Goal: Information Seeking & Learning: Learn about a topic

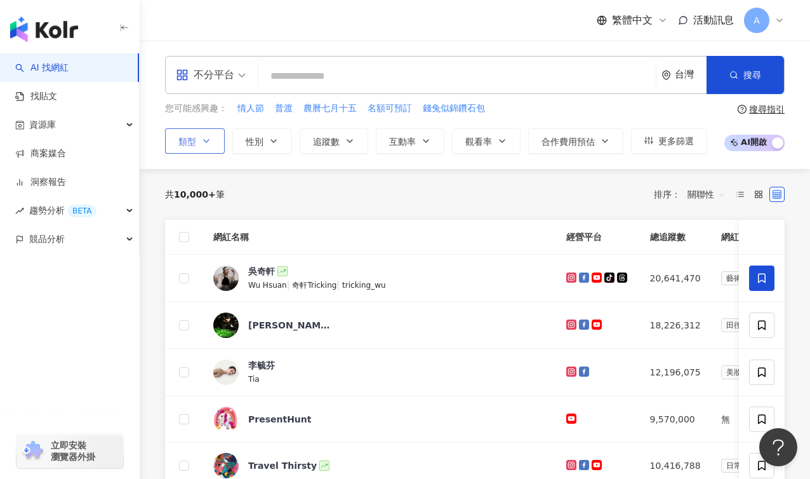
click at [210, 138] on icon "button" at bounding box center [206, 141] width 10 height 10
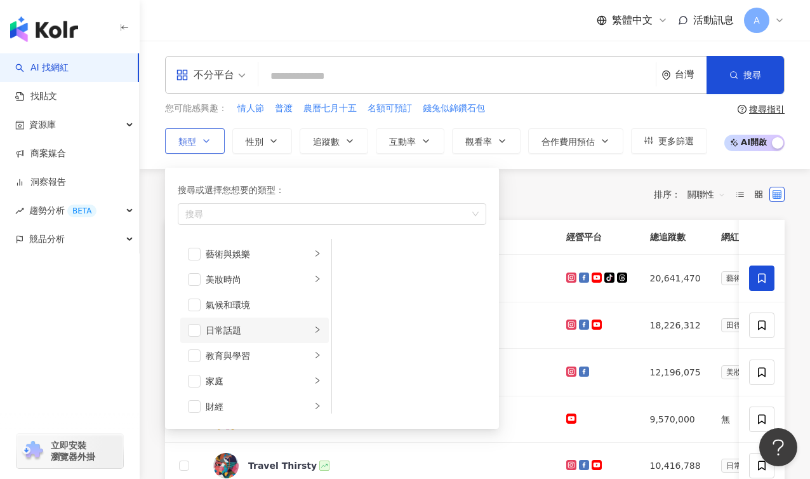
click at [278, 333] on div "日常話題" at bounding box center [258, 330] width 105 height 14
click at [281, 359] on div "教育與學習" at bounding box center [258, 356] width 105 height 14
click at [270, 377] on div "家庭" at bounding box center [258, 381] width 105 height 14
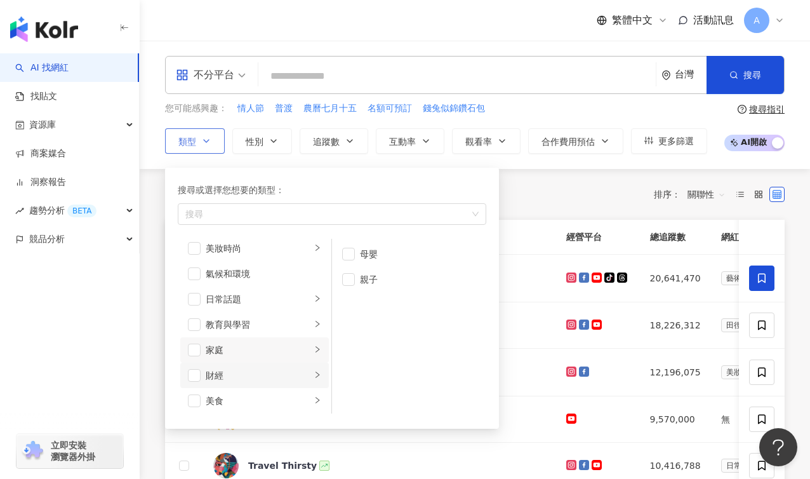
scroll to position [32, 0]
click at [279, 379] on div "財經" at bounding box center [258, 374] width 105 height 14
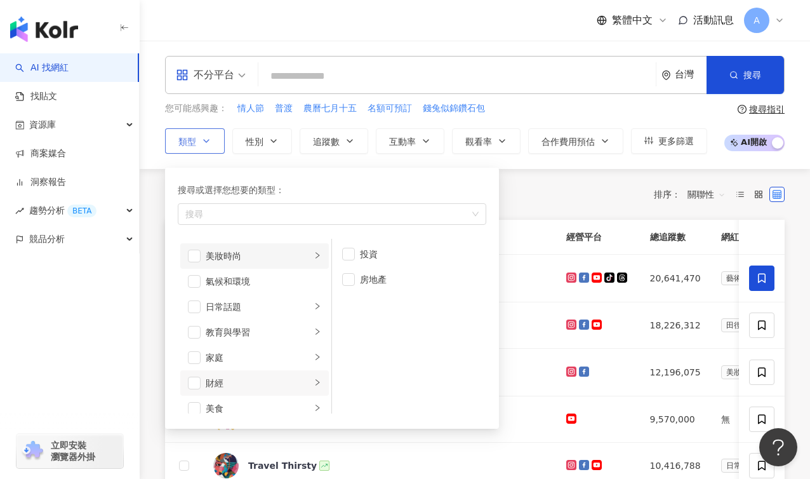
scroll to position [0, 0]
click at [256, 262] on li "藝術與娛樂" at bounding box center [254, 253] width 149 height 25
click at [256, 282] on div "美妝時尚" at bounding box center [258, 279] width 105 height 14
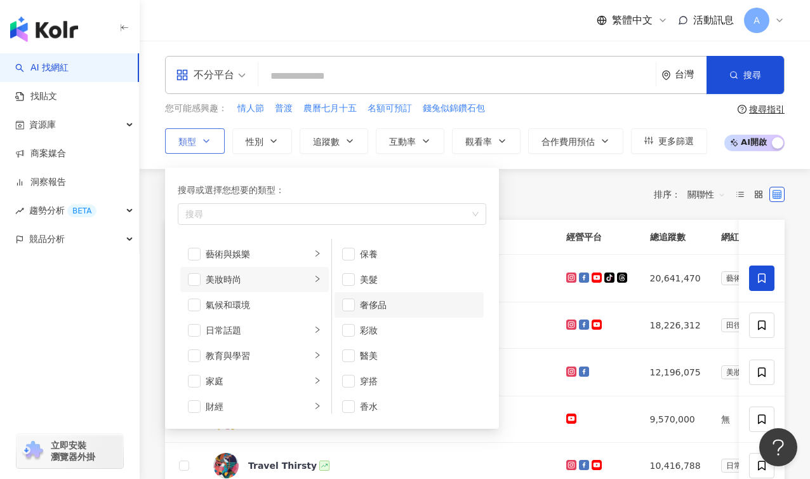
scroll to position [8, 0]
click at [256, 314] on li "氣候和環境" at bounding box center [254, 304] width 149 height 25
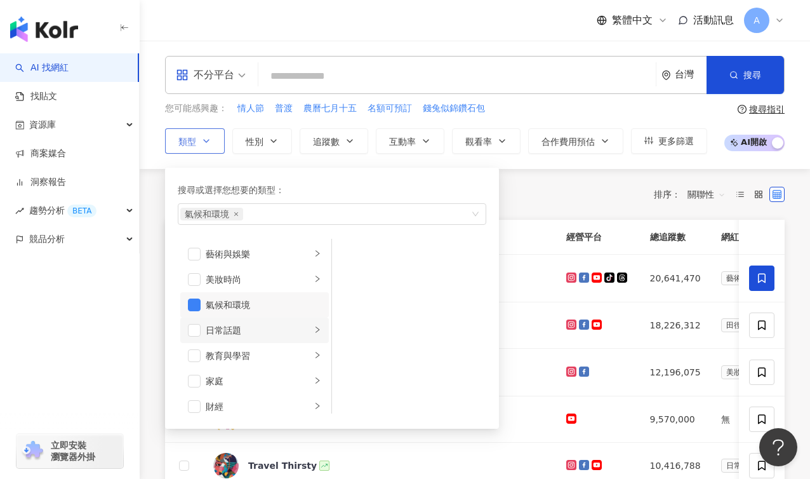
click at [253, 335] on div "日常話題" at bounding box center [258, 330] width 105 height 14
click at [206, 310] on div "氣候和環境" at bounding box center [264, 305] width 116 height 14
click at [227, 331] on div "日常話題" at bounding box center [258, 330] width 105 height 14
click at [255, 362] on div "教育與學習" at bounding box center [258, 356] width 105 height 14
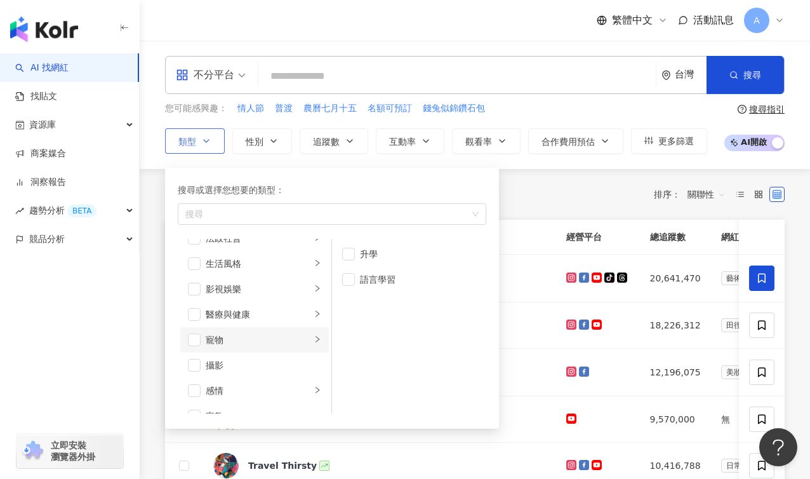
scroll to position [272, 0]
click at [260, 258] on div "生活風格" at bounding box center [258, 261] width 105 height 14
click at [266, 292] on div "影視娛樂" at bounding box center [258, 286] width 105 height 14
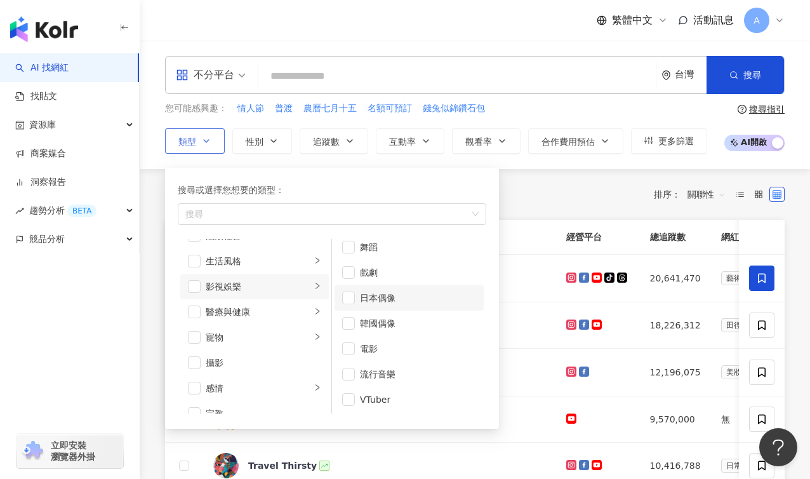
scroll to position [34, 0]
click at [279, 317] on div "醫療與健康" at bounding box center [258, 312] width 105 height 14
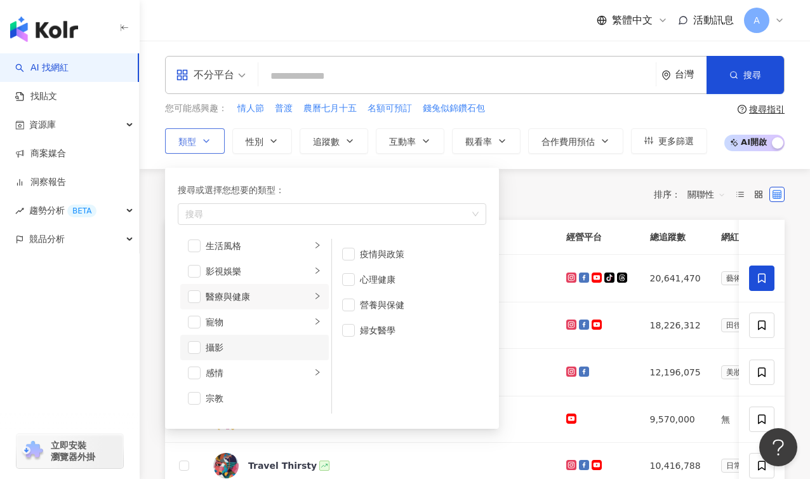
scroll to position [0, 0]
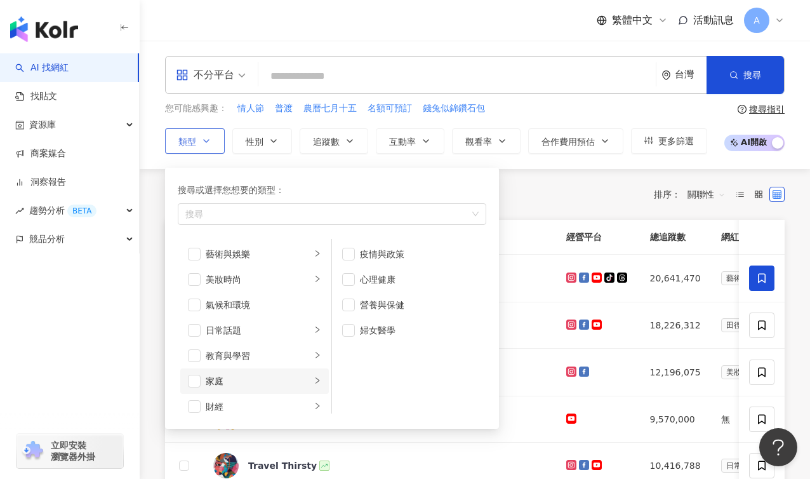
click at [276, 371] on li "家庭" at bounding box center [254, 380] width 149 height 25
click at [341, 283] on li "親子" at bounding box center [409, 279] width 149 height 25
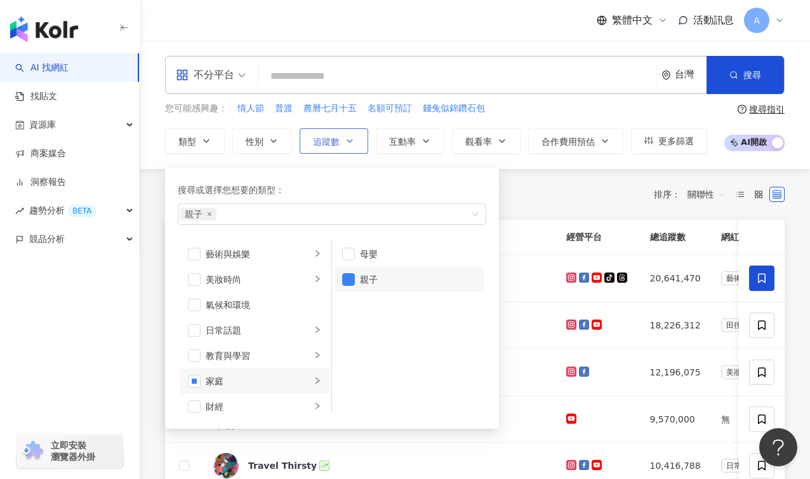
click at [334, 142] on span "追蹤數" at bounding box center [326, 141] width 27 height 10
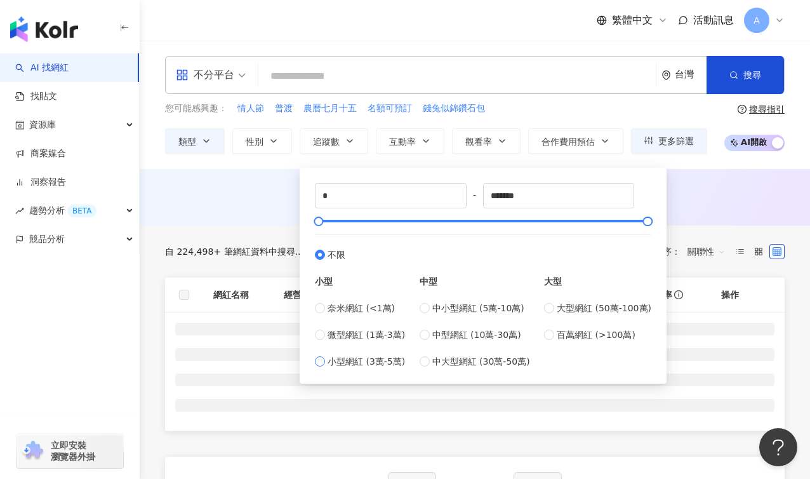
click at [364, 367] on span "小型網紅 (3萬-5萬)" at bounding box center [366, 361] width 77 height 14
type input "*****"
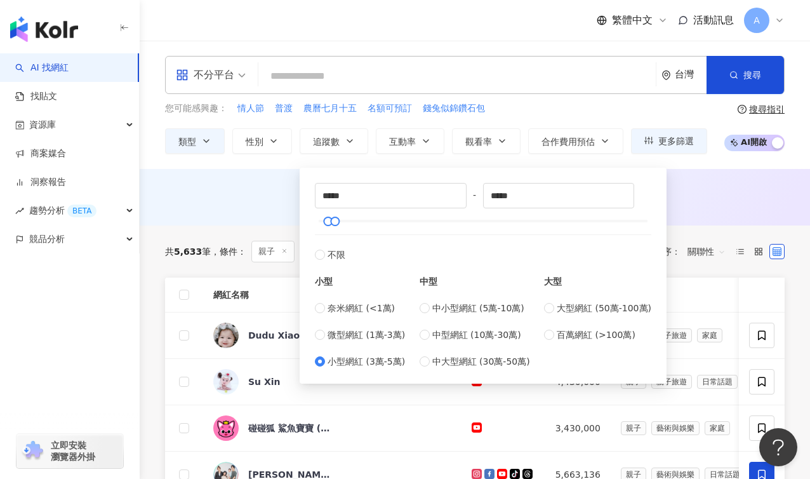
click at [338, 343] on div "奈米網紅 (<1萬) 微型網紅 (1萬-3萬) 小型網紅 (3萬-5萬)" at bounding box center [360, 334] width 90 height 67
click at [342, 338] on span "微型網紅 (1萬-3萬)" at bounding box center [366, 335] width 77 height 14
type input "*****"
drag, startPoint x: 538, startPoint y: 196, endPoint x: 444, endPoint y: 201, distance: 93.5
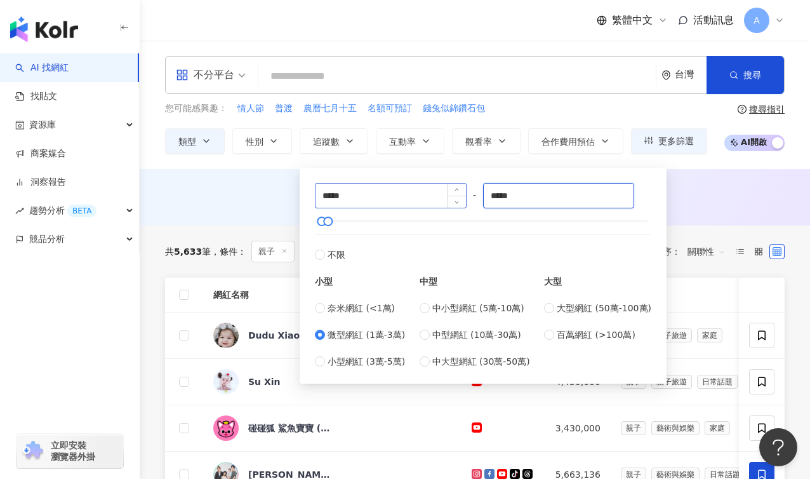
click at [444, 201] on div "***** - ***** 不限 小型 奈米網紅 (<1萬) 微型網紅 (1萬-3萬) 小型網紅 (3萬-5萬) 中型 中小型網紅 (5萬-10萬) 中型網紅…" at bounding box center [483, 275] width 336 height 185
click at [386, 190] on input "*****" at bounding box center [391, 195] width 150 height 24
click at [391, 360] on span "小型網紅 (3萬-5萬)" at bounding box center [366, 361] width 77 height 14
type input "*****"
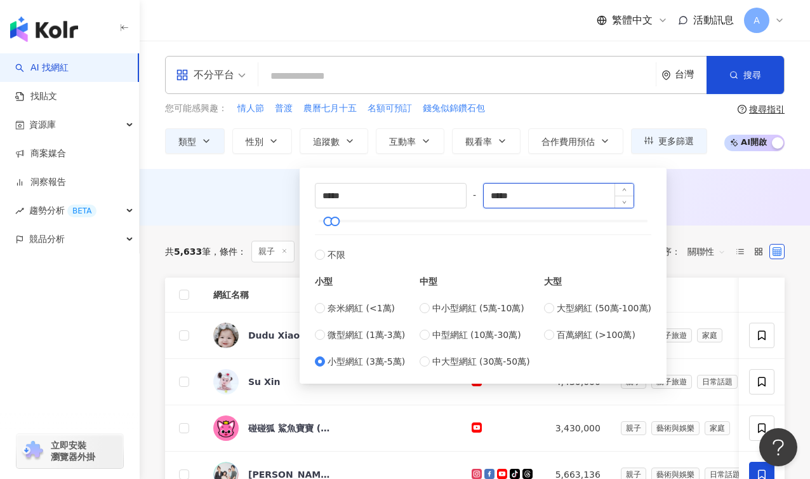
click at [595, 197] on input "*****" at bounding box center [559, 195] width 150 height 24
type input "*"
type input "*****"
click at [265, 144] on button "性別" at bounding box center [262, 140] width 60 height 25
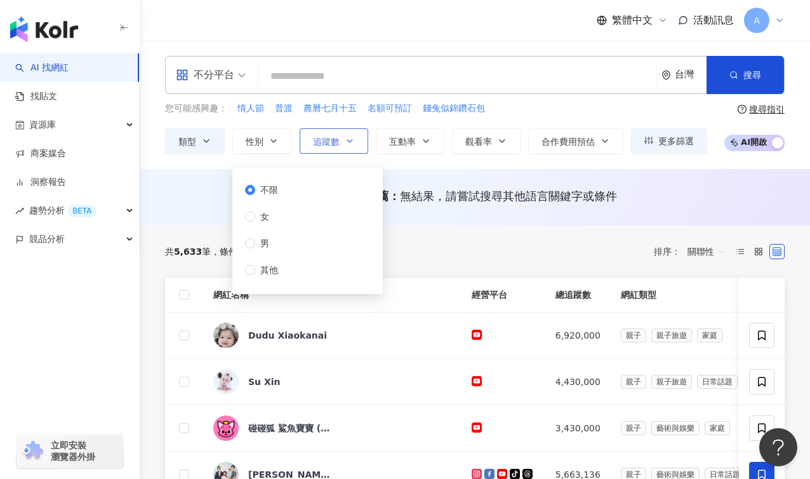
click at [321, 143] on span "追蹤數" at bounding box center [326, 141] width 27 height 10
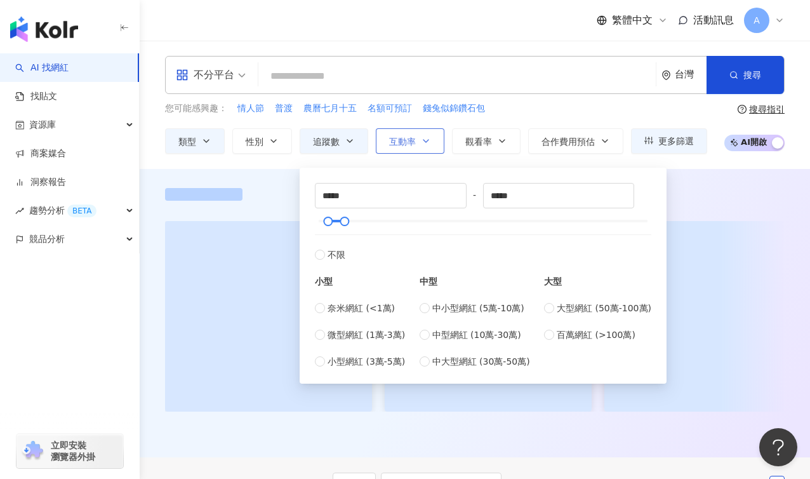
click at [417, 143] on button "互動率" at bounding box center [410, 140] width 69 height 25
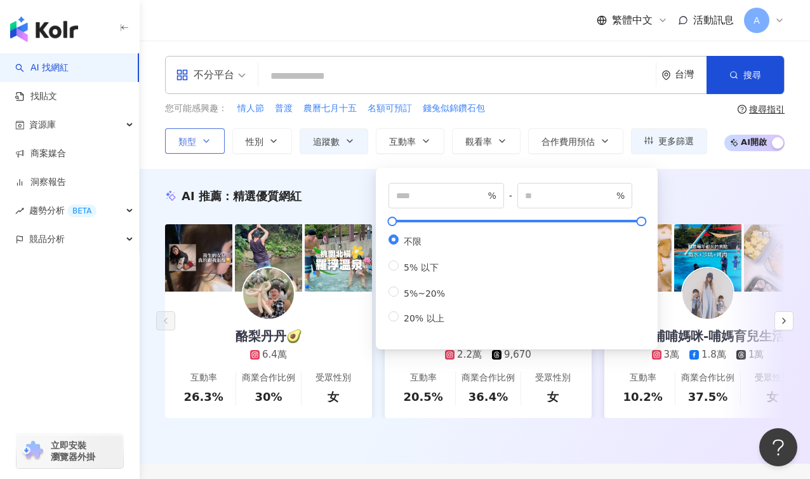
click at [187, 150] on button "類型" at bounding box center [195, 140] width 60 height 25
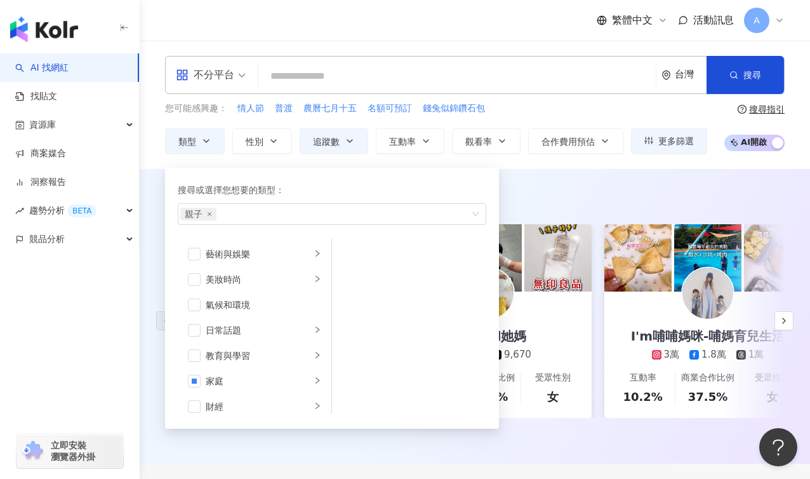
click at [225, 78] on div "不分平台" at bounding box center [205, 75] width 58 height 20
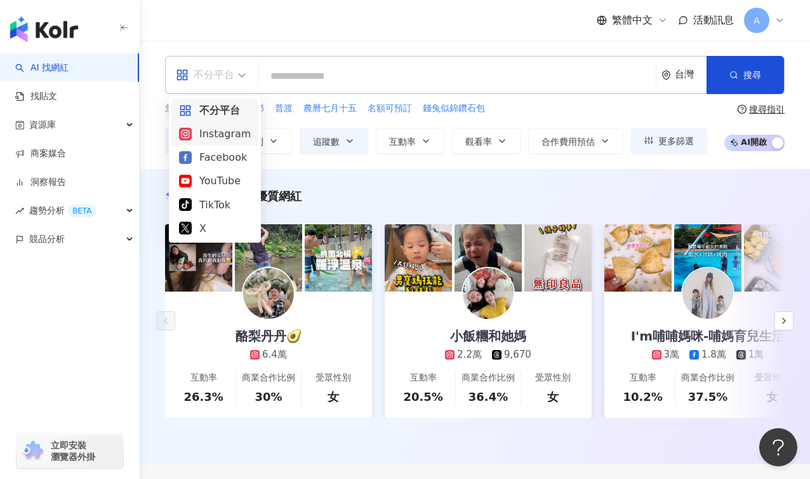
click at [208, 141] on div "Instagram" at bounding box center [215, 134] width 72 height 16
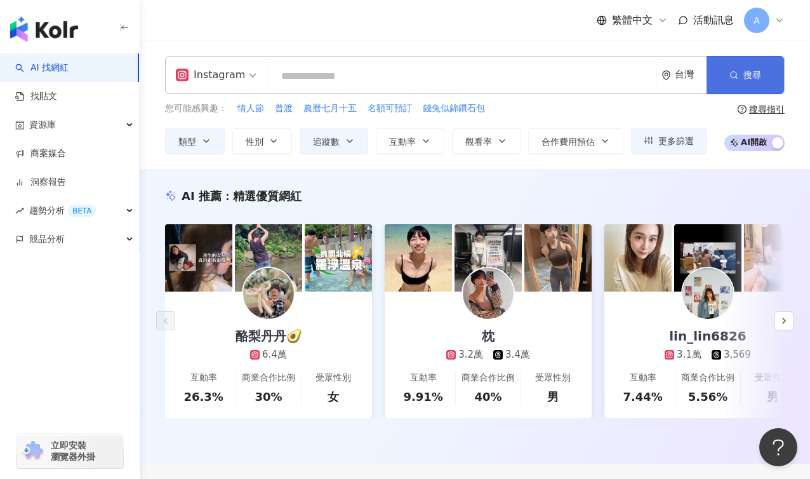
click at [747, 83] on button "搜尋" at bounding box center [745, 75] width 77 height 38
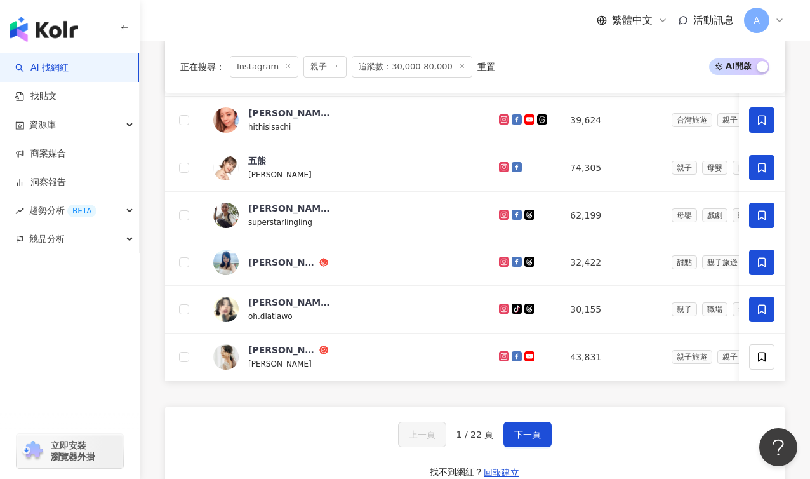
scroll to position [804, 0]
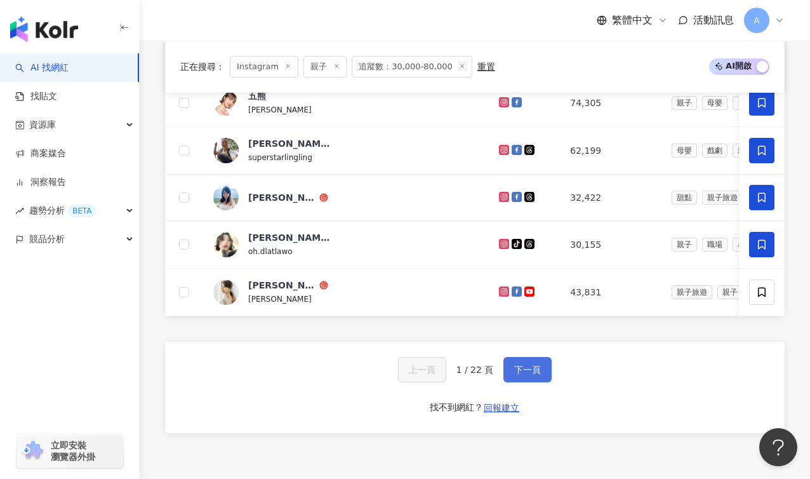
click at [536, 375] on span "下一頁" at bounding box center [527, 369] width 27 height 10
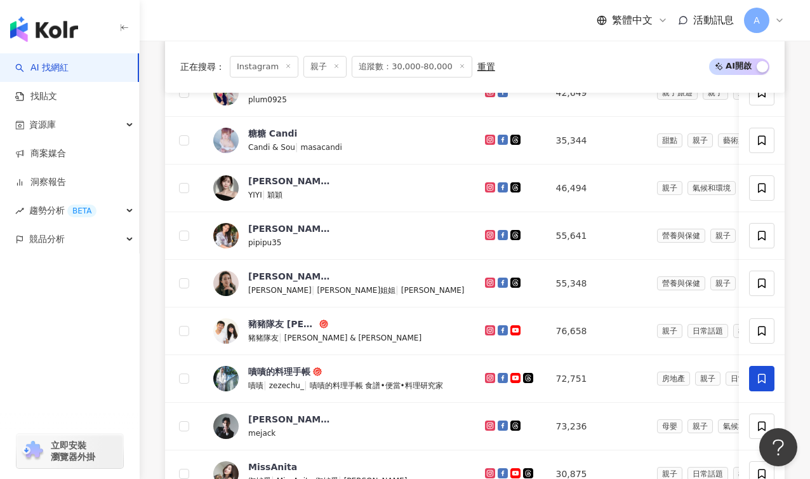
scroll to position [729, 0]
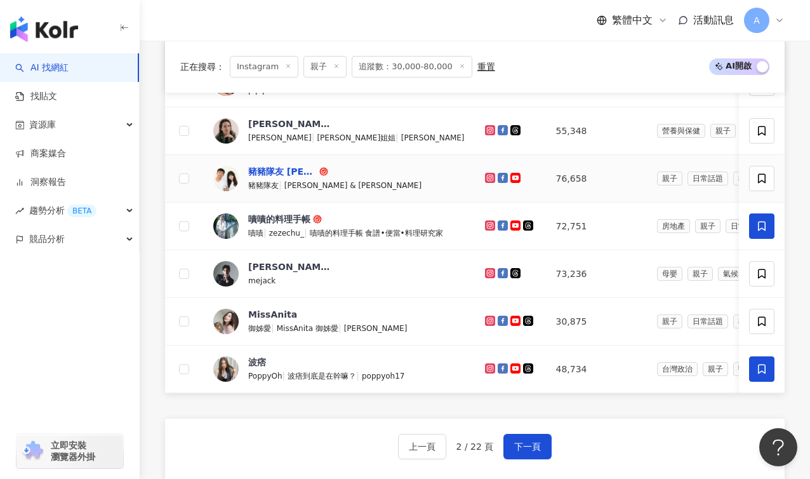
click at [268, 178] on div "豬豬隊友 [PERSON_NAME] & [PERSON_NAME]" at bounding box center [282, 171] width 69 height 13
click at [485, 183] on icon at bounding box center [490, 178] width 10 height 10
click at [519, 451] on span "下一頁" at bounding box center [527, 446] width 27 height 10
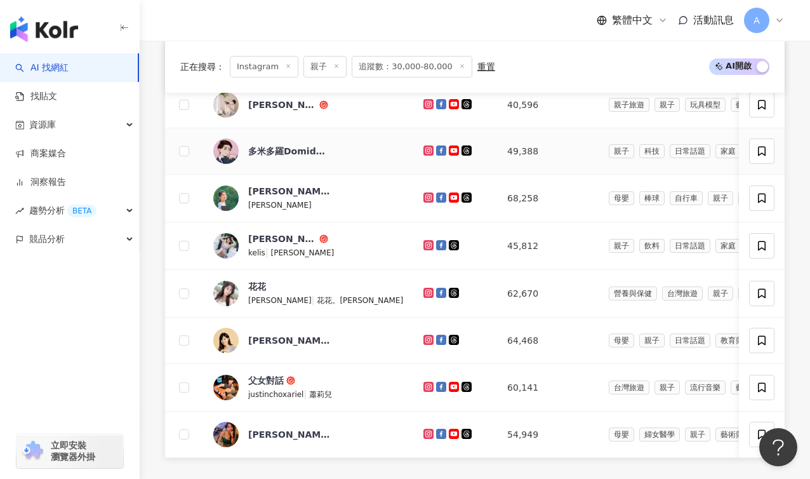
scroll to position [805, 0]
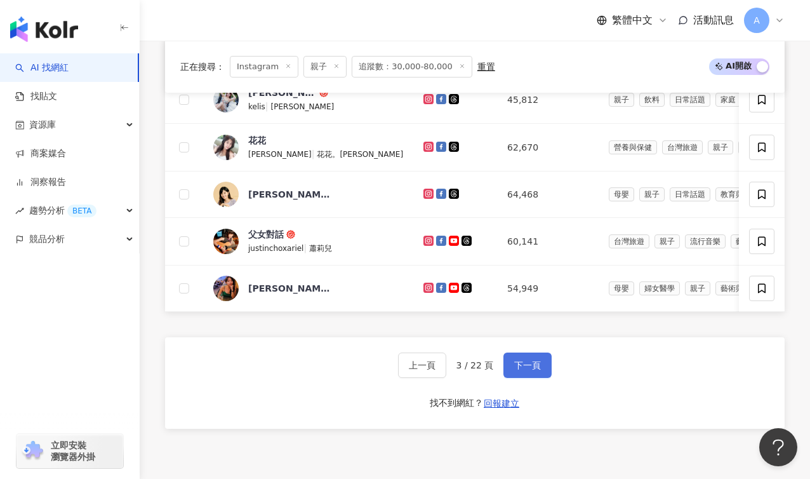
click at [533, 370] on span "下一頁" at bounding box center [527, 365] width 27 height 10
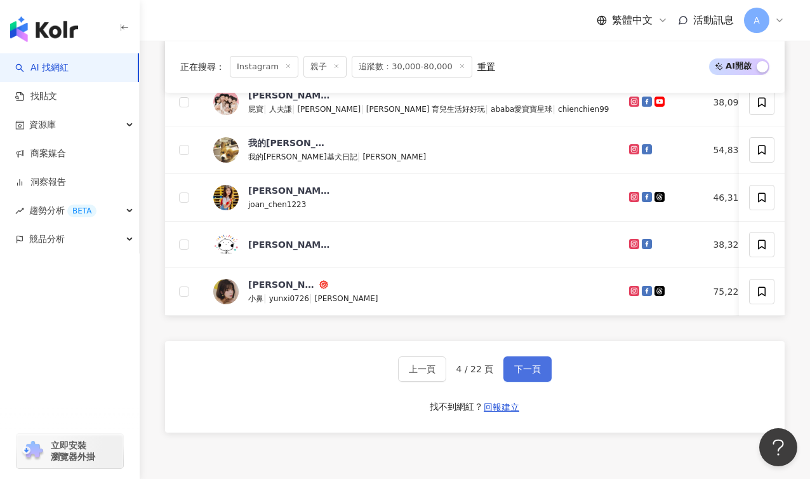
click at [535, 374] on span "下一頁" at bounding box center [527, 369] width 27 height 10
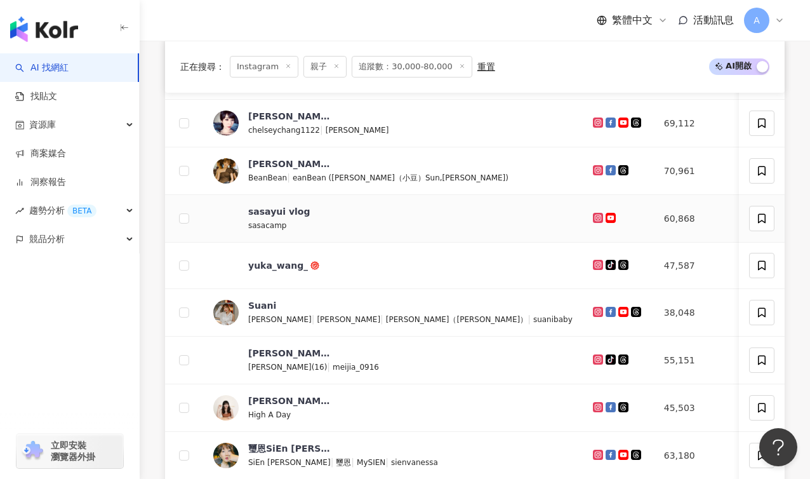
scroll to position [495, 0]
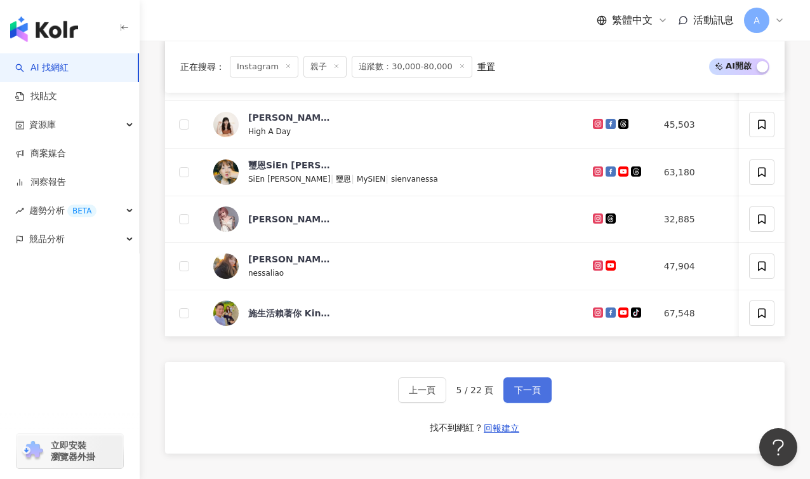
click at [530, 395] on span "下一頁" at bounding box center [527, 390] width 27 height 10
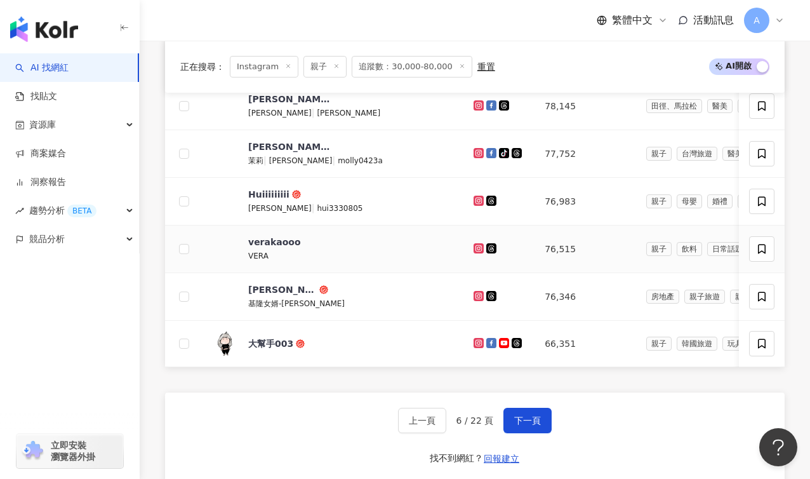
scroll to position [754, 0]
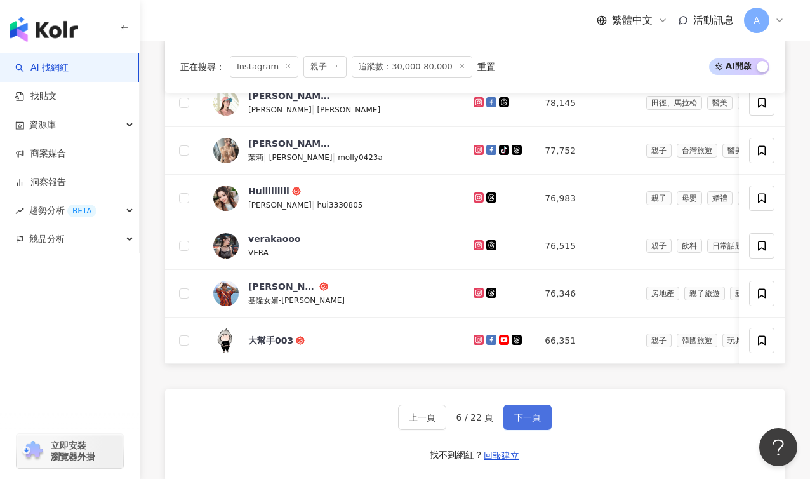
click at [531, 422] on span "下一頁" at bounding box center [527, 417] width 27 height 10
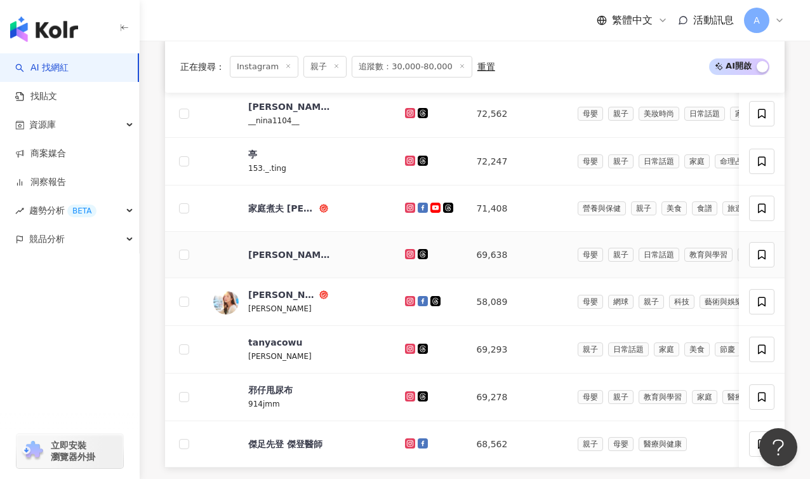
scroll to position [710, 0]
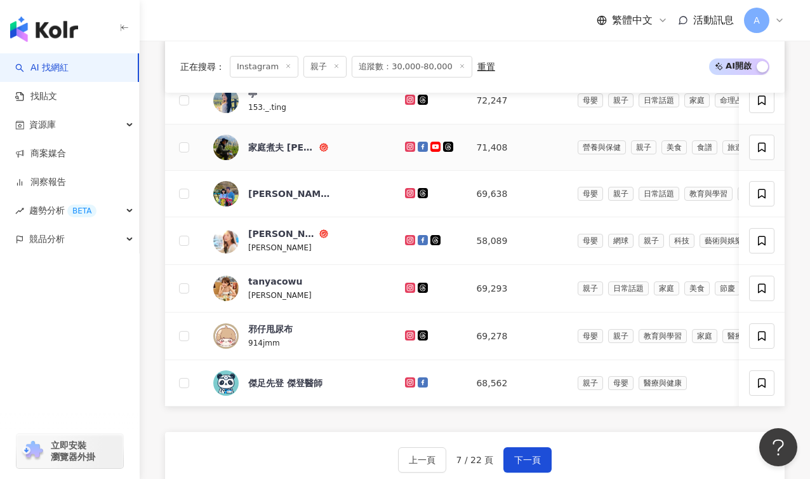
click at [406, 150] on icon at bounding box center [410, 147] width 8 height 8
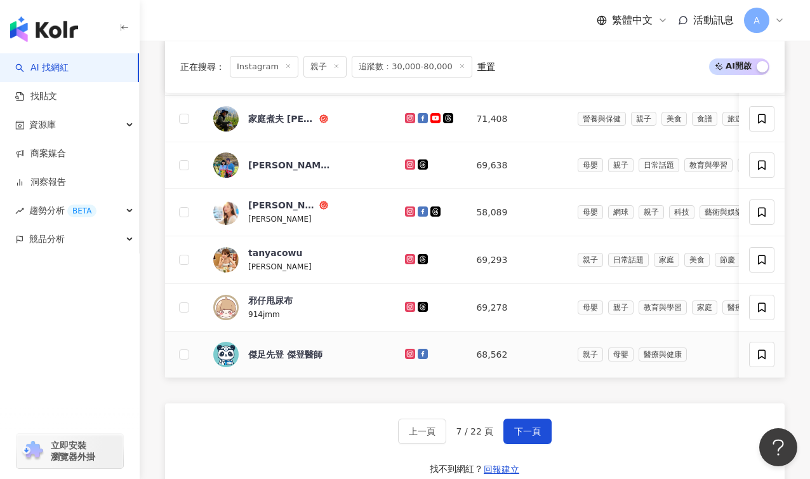
scroll to position [740, 0]
click at [514, 435] on span "下一頁" at bounding box center [527, 430] width 27 height 10
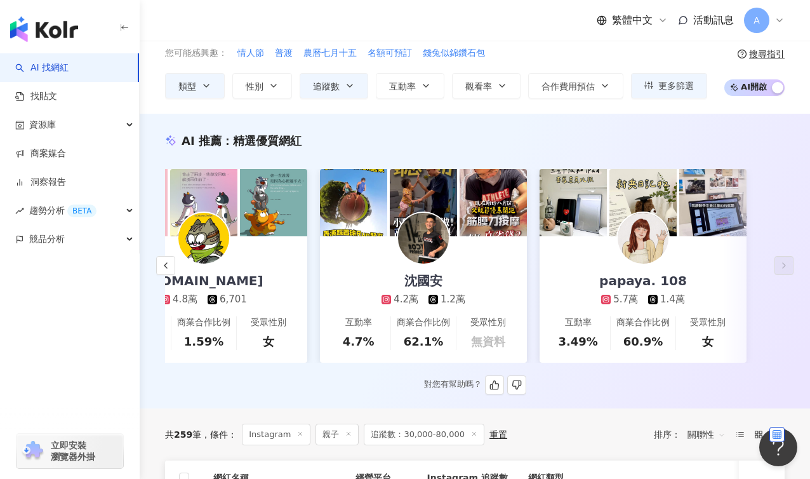
scroll to position [130, 0]
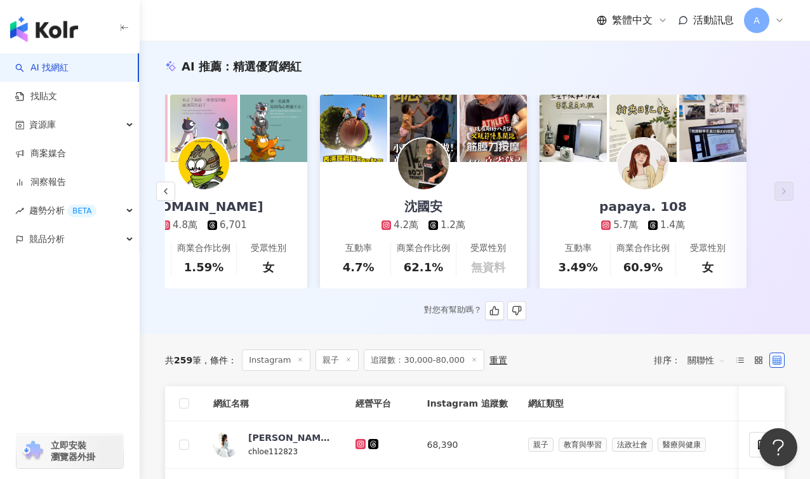
click at [387, 225] on icon at bounding box center [386, 225] width 2 height 2
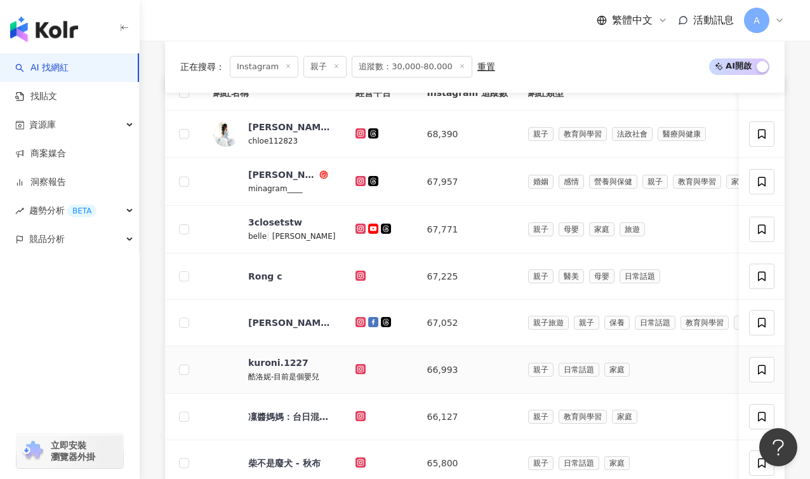
scroll to position [434, 0]
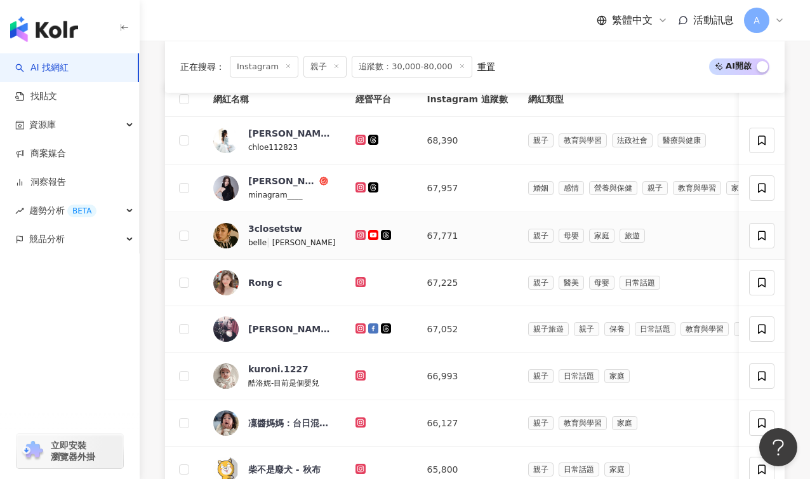
click at [362, 239] on icon at bounding box center [361, 235] width 8 height 8
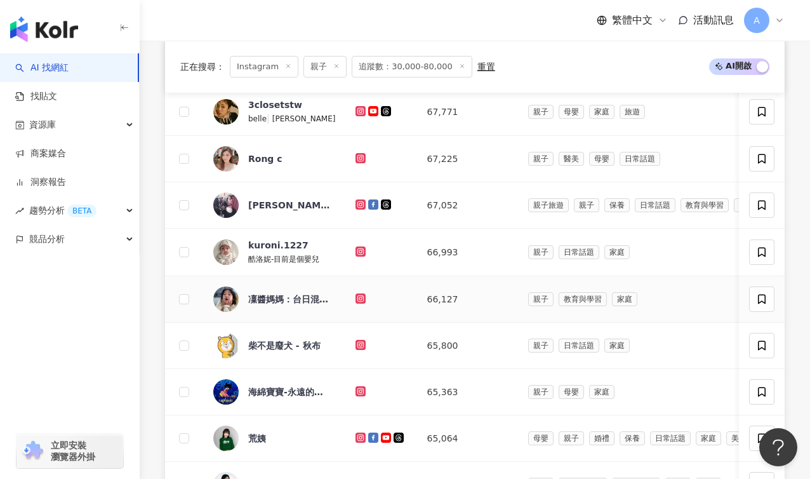
scroll to position [861, 0]
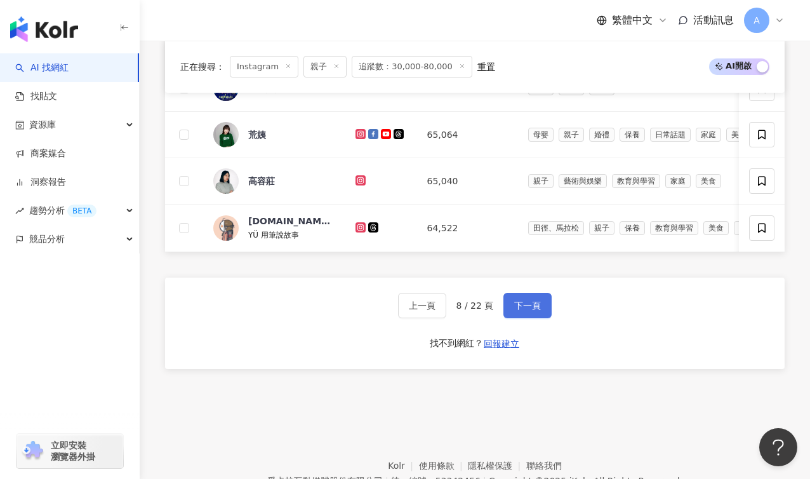
click at [536, 310] on span "下一頁" at bounding box center [527, 305] width 27 height 10
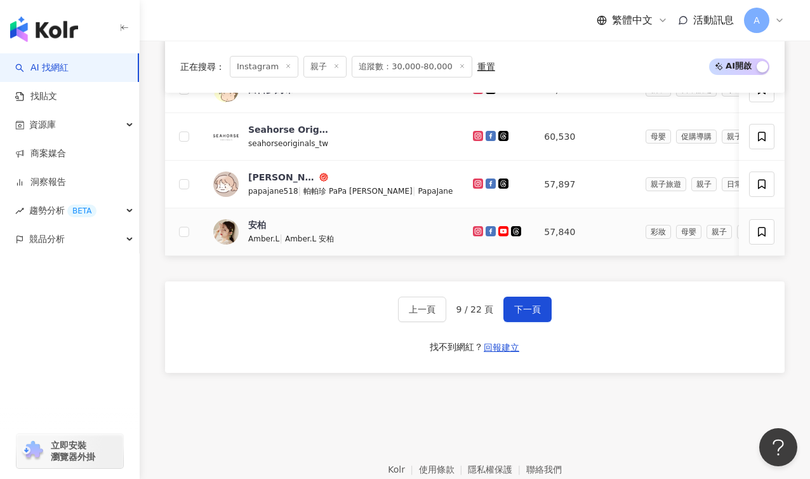
click at [463, 241] on td at bounding box center [498, 232] width 71 height 48
click at [475, 233] on icon at bounding box center [477, 230] width 5 height 5
click at [521, 314] on span "下一頁" at bounding box center [527, 309] width 27 height 10
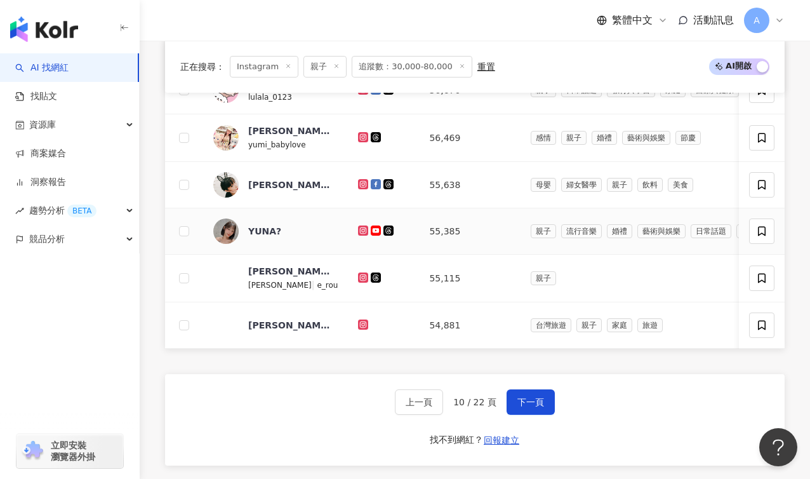
scroll to position [792, 0]
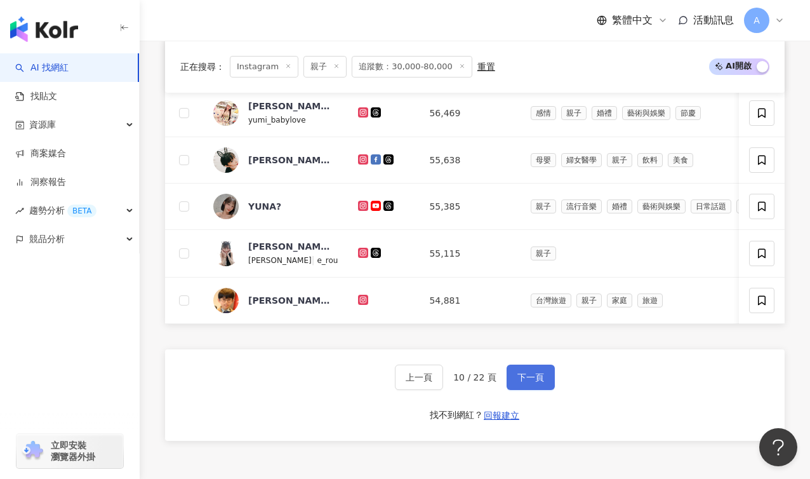
click at [535, 382] on span "下一頁" at bounding box center [530, 377] width 27 height 10
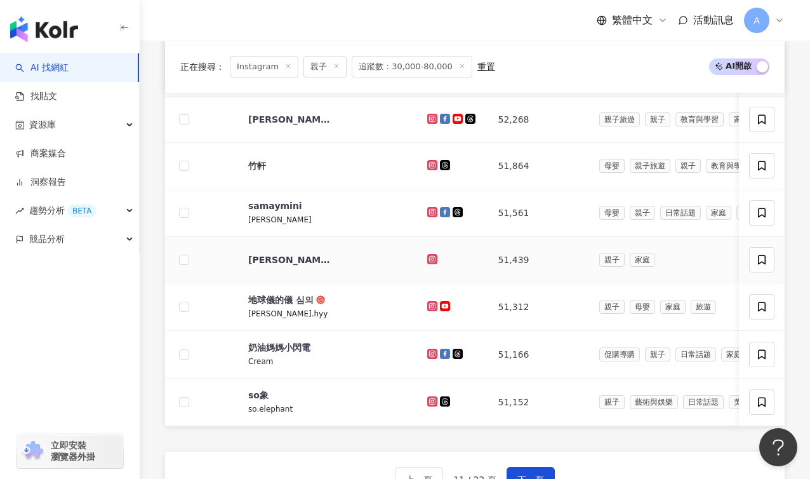
scroll to position [709, 0]
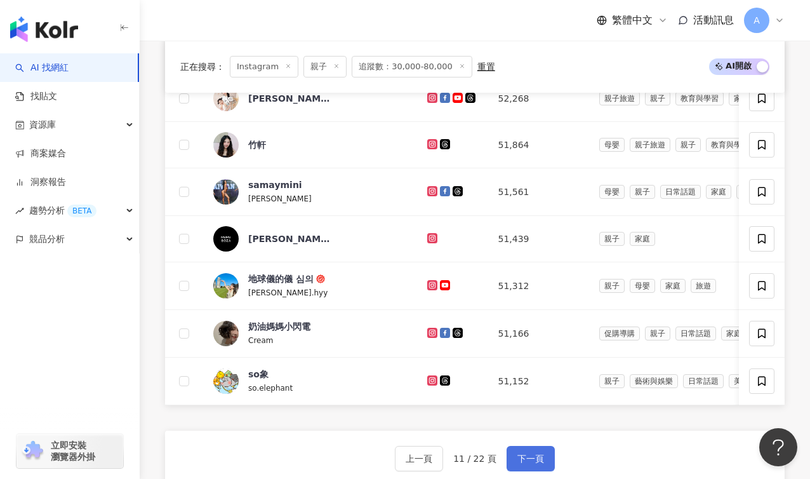
click at [535, 469] on button "下一頁" at bounding box center [531, 458] width 48 height 25
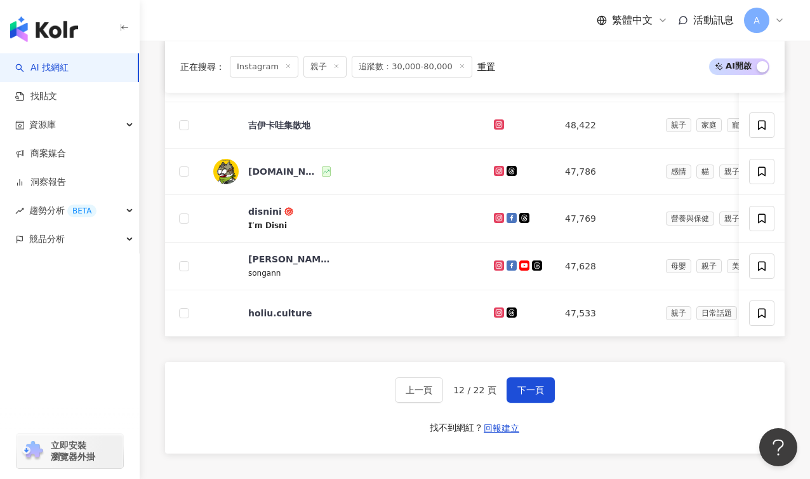
scroll to position [830, 0]
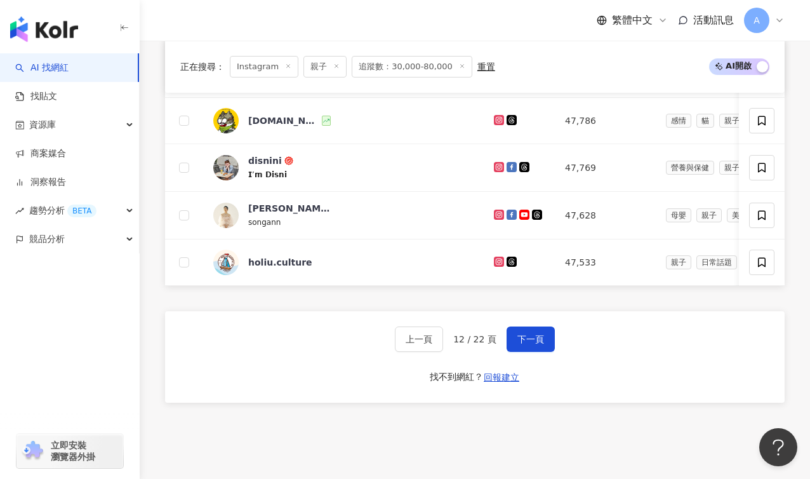
drag, startPoint x: 523, startPoint y: 355, endPoint x: 496, endPoint y: 338, distance: 32.2
click at [523, 344] on span "下一頁" at bounding box center [530, 339] width 27 height 10
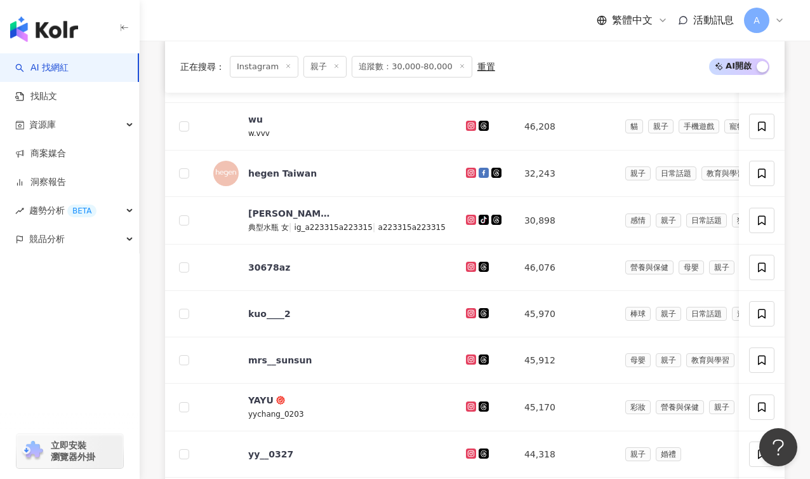
scroll to position [796, 0]
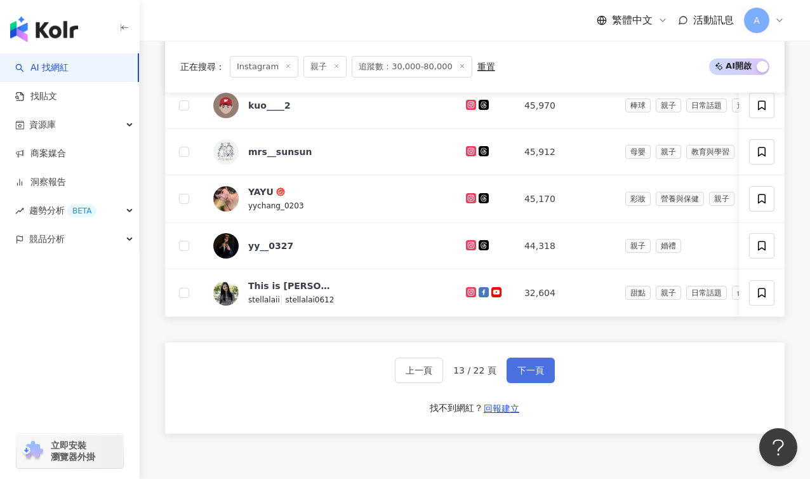
click at [523, 383] on button "下一頁" at bounding box center [531, 369] width 48 height 25
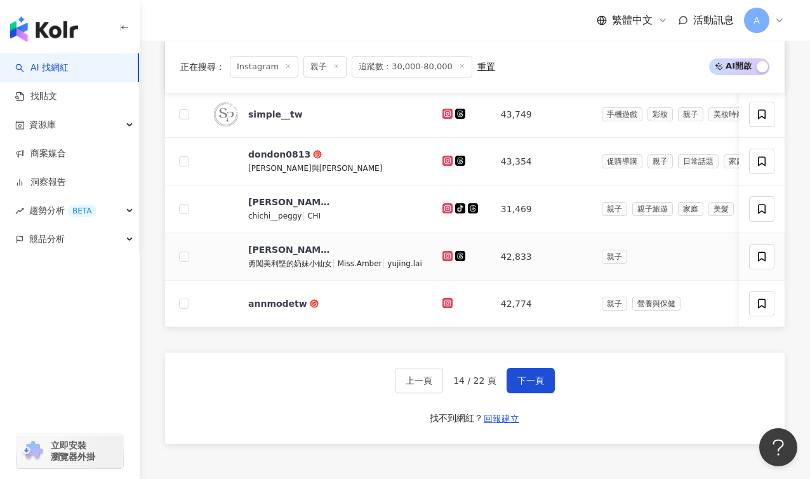
scroll to position [806, 0]
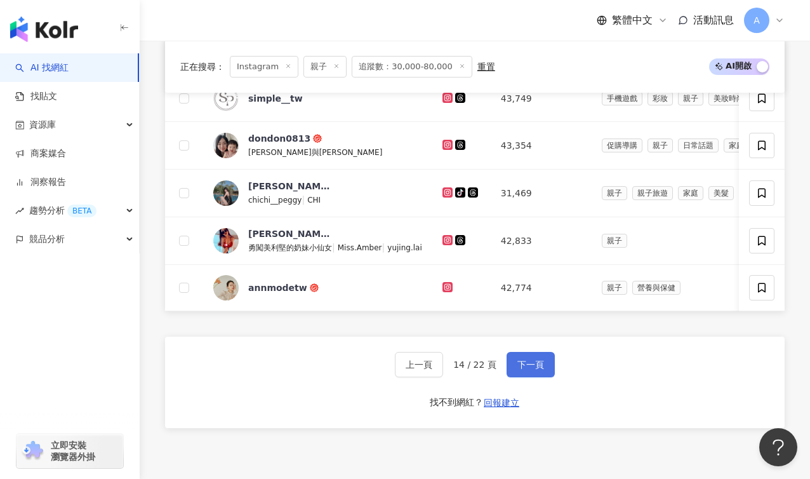
click at [526, 369] on span "下一頁" at bounding box center [530, 364] width 27 height 10
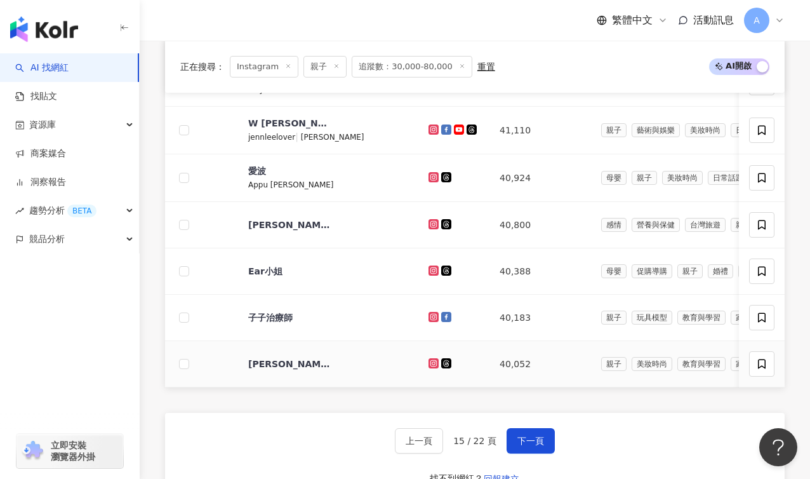
scroll to position [739, 0]
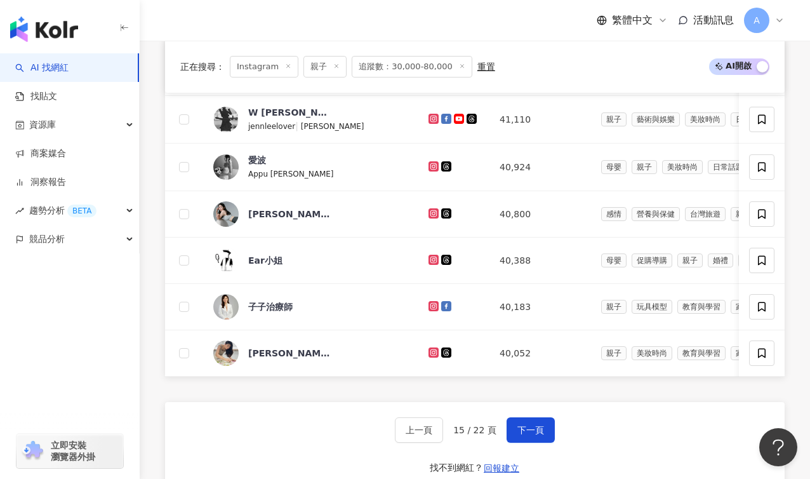
click at [535, 433] on div "上一頁 15 / 22 頁 下一頁 找不到網紅？ 回報建立" at bounding box center [475, 447] width 620 height 91
click at [532, 435] on span "下一頁" at bounding box center [530, 430] width 27 height 10
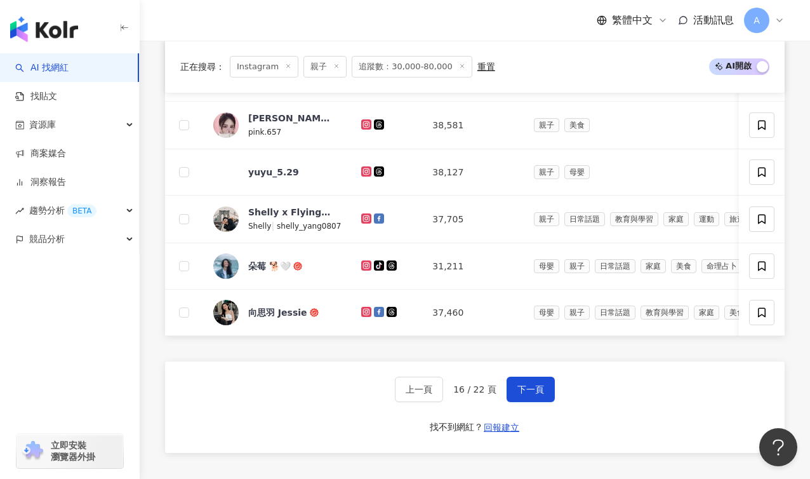
scroll to position [922, 0]
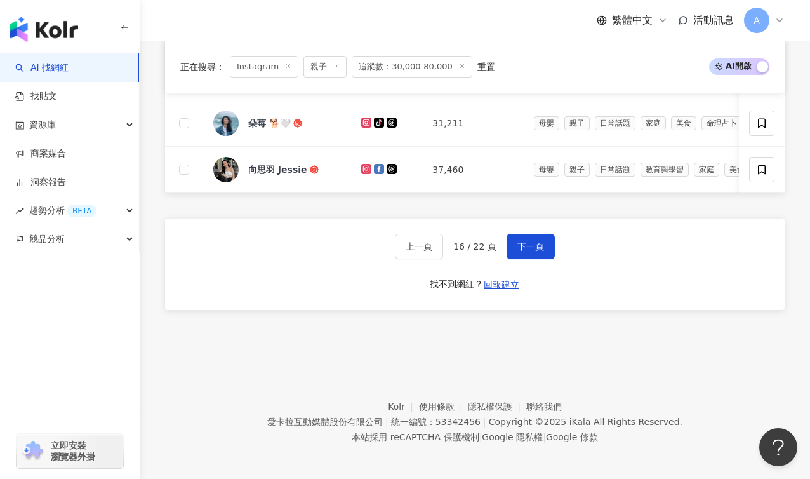
click at [515, 249] on div "上一頁 16 / 22 頁 下一頁 找不到網紅？ 回報建立" at bounding box center [475, 263] width 620 height 91
click at [520, 251] on span "下一頁" at bounding box center [530, 246] width 27 height 10
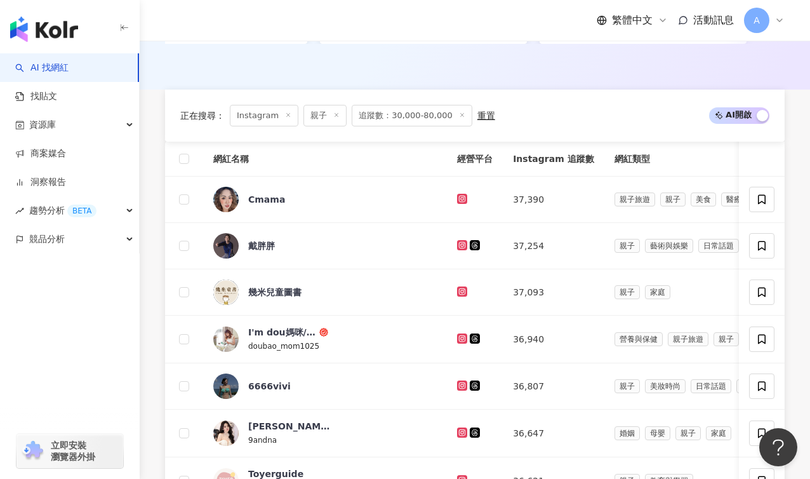
scroll to position [740, 0]
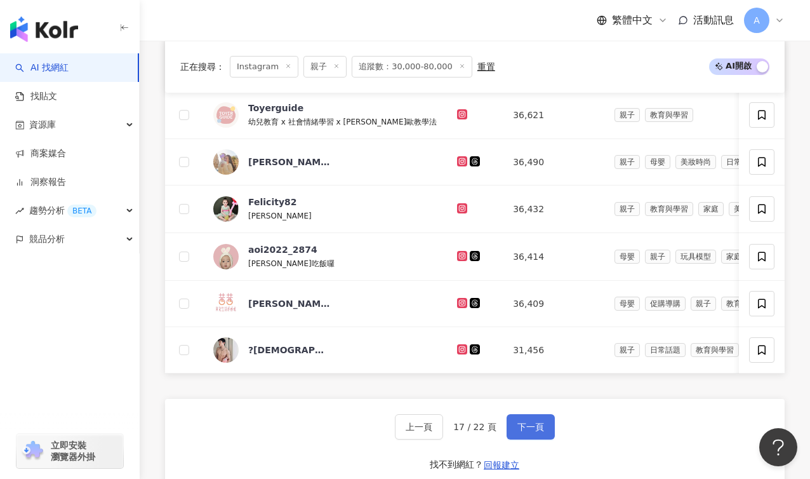
click at [518, 432] on span "下一頁" at bounding box center [530, 427] width 27 height 10
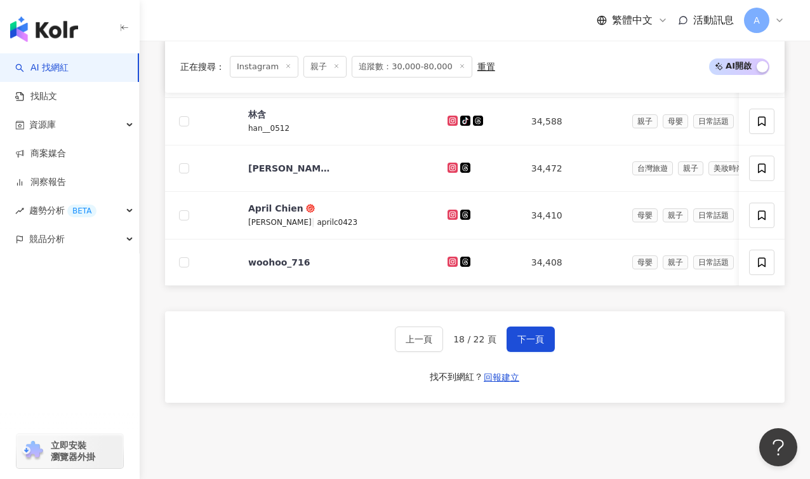
scroll to position [945, 0]
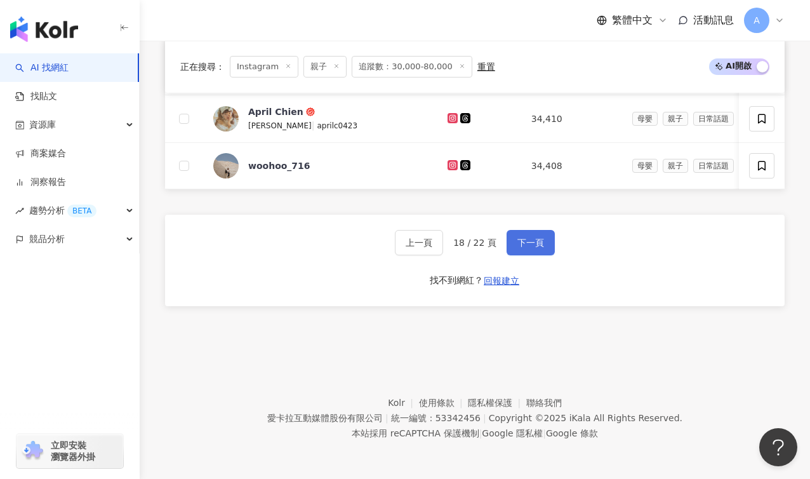
click at [519, 245] on span "下一頁" at bounding box center [530, 242] width 27 height 10
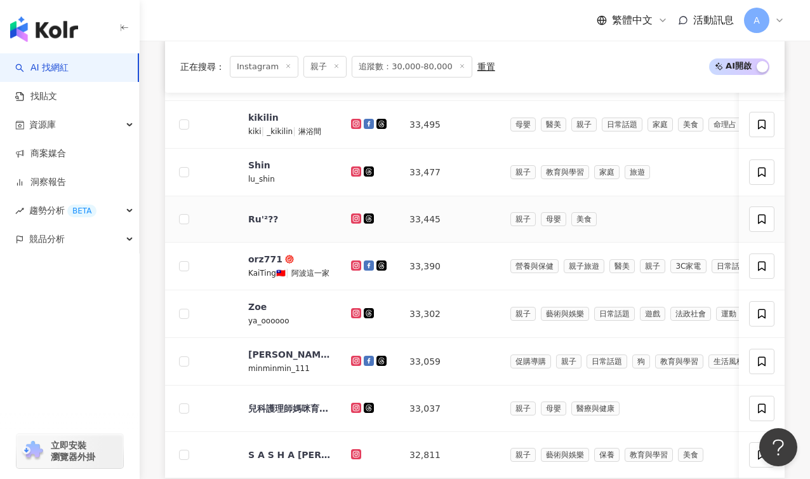
scroll to position [505, 0]
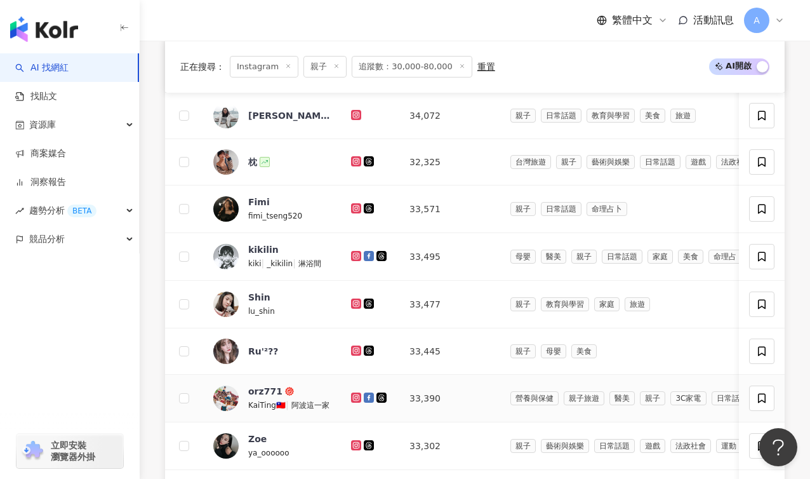
click at [357, 401] on icon at bounding box center [356, 398] width 8 height 8
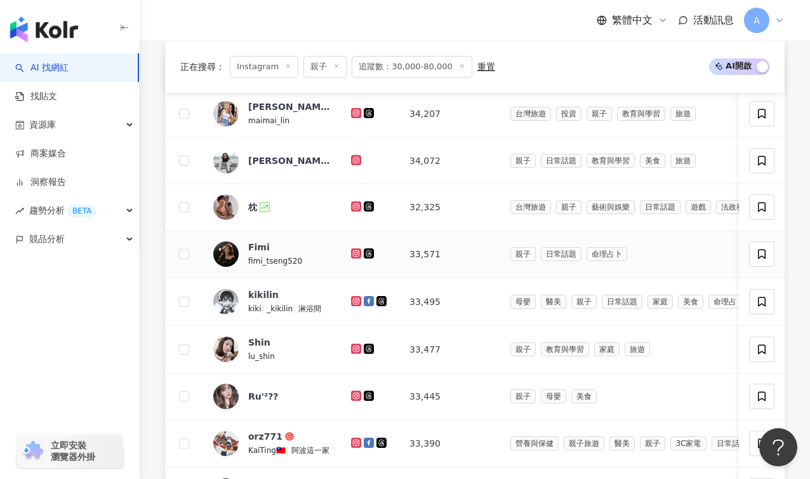
scroll to position [0, 0]
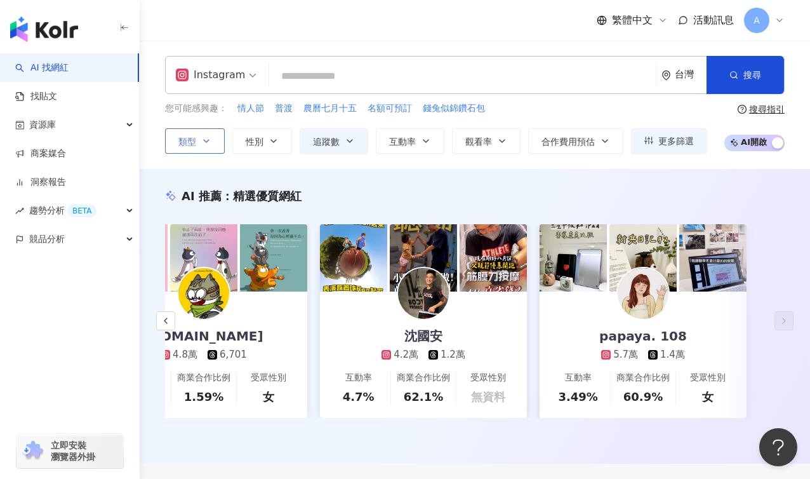
click at [203, 147] on button "類型" at bounding box center [195, 140] width 60 height 25
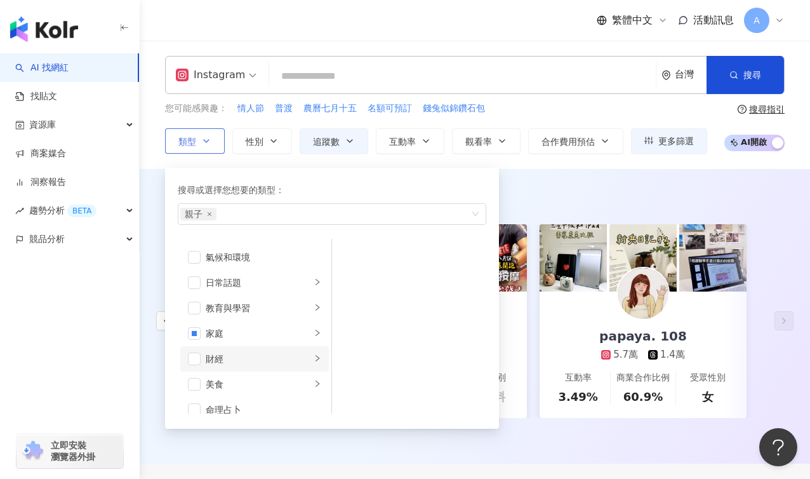
scroll to position [54, 0]
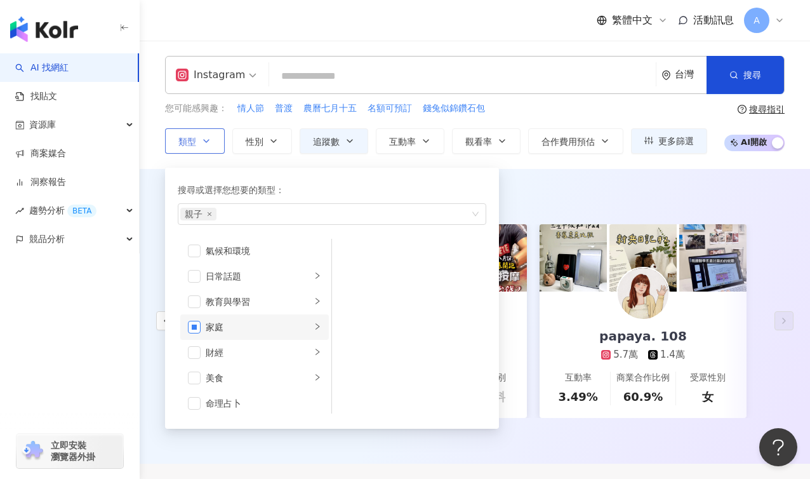
click at [198, 325] on span "button" at bounding box center [194, 327] width 13 height 13
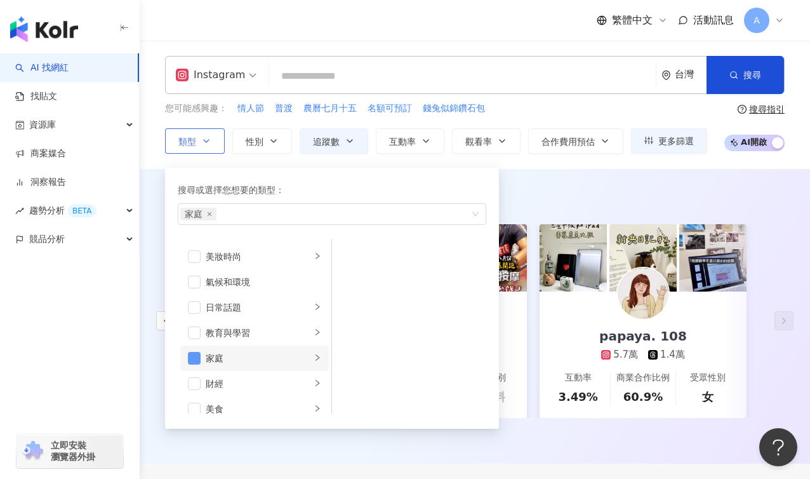
click at [197, 357] on span "button" at bounding box center [194, 358] width 13 height 13
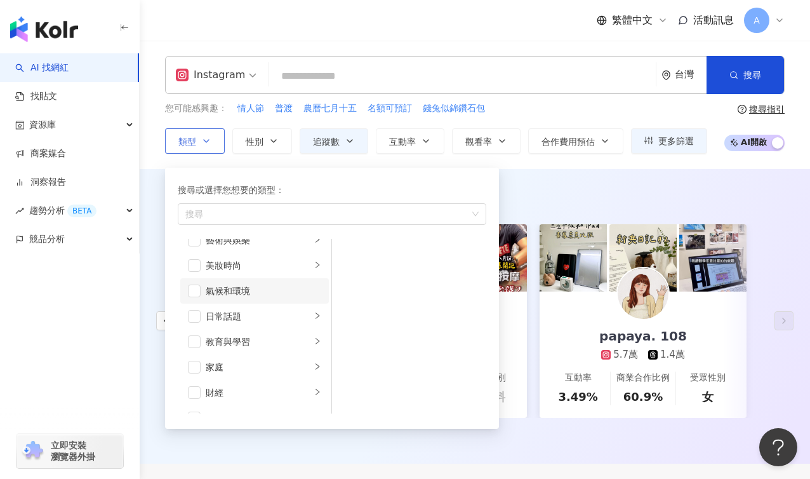
scroll to position [0, 0]
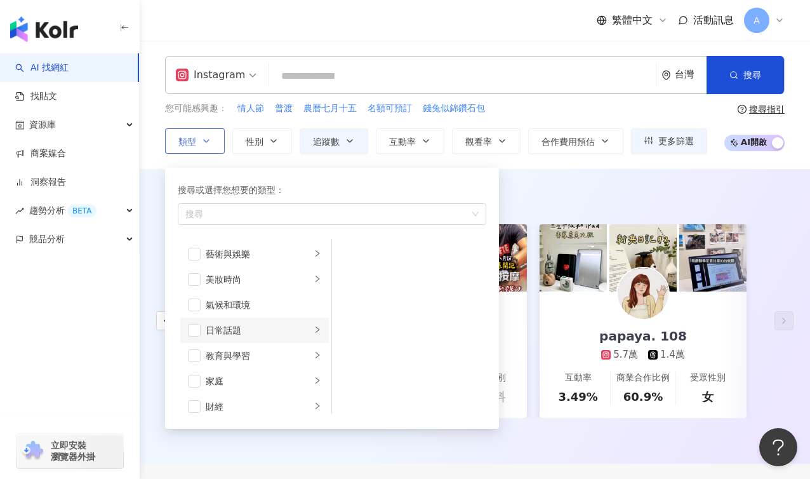
click at [266, 332] on div "日常話題" at bounding box center [258, 330] width 105 height 14
click at [268, 261] on li "藝術與娛樂" at bounding box center [254, 253] width 149 height 25
click at [266, 279] on div "美妝時尚" at bounding box center [258, 279] width 105 height 14
click at [260, 303] on div "氣候和環境" at bounding box center [264, 305] width 116 height 14
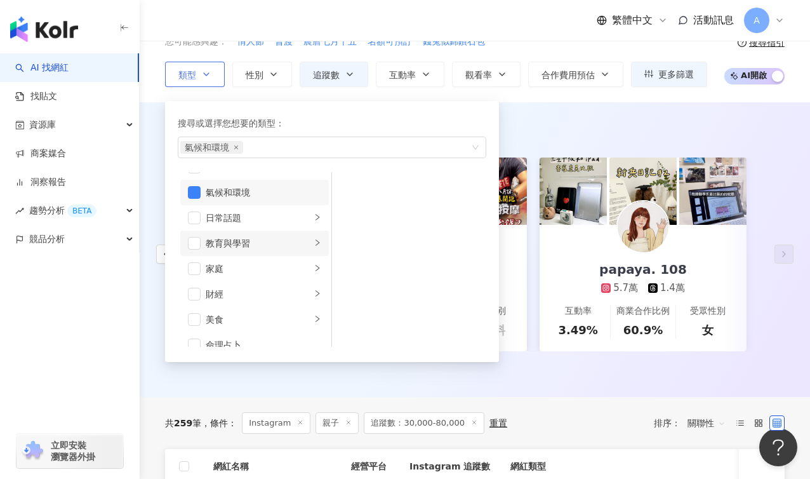
scroll to position [36, 0]
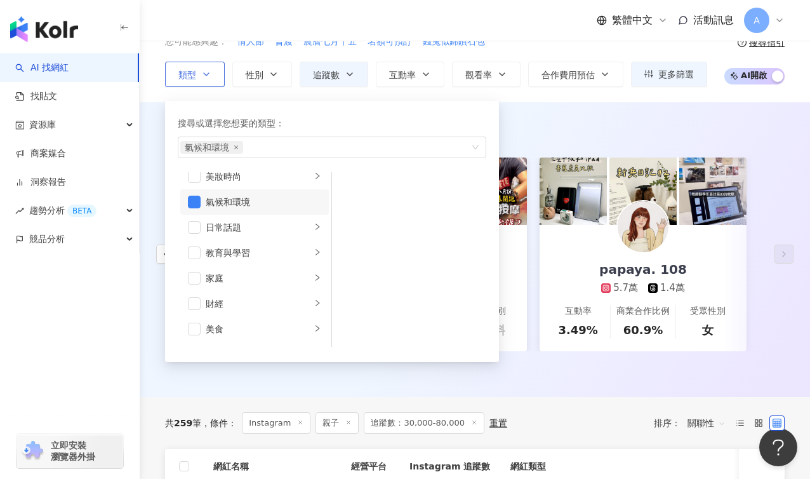
click at [201, 204] on li "氣候和環境" at bounding box center [254, 201] width 149 height 25
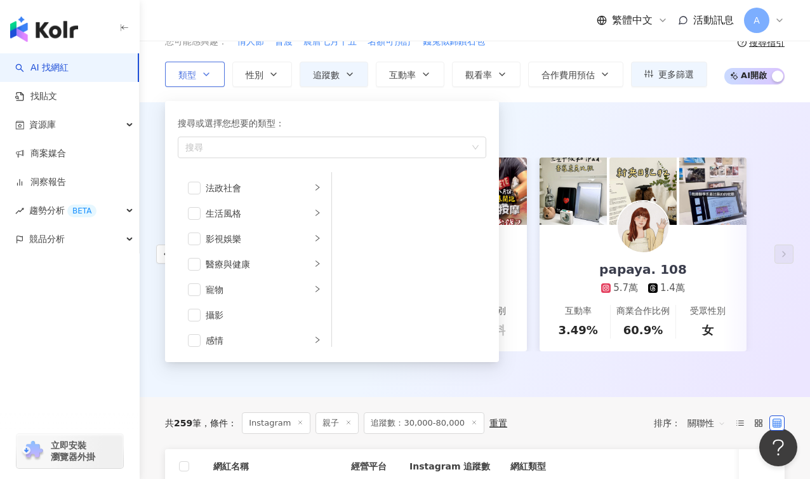
scroll to position [440, 0]
click at [275, 301] on div "旅遊" at bounding box center [258, 306] width 105 height 14
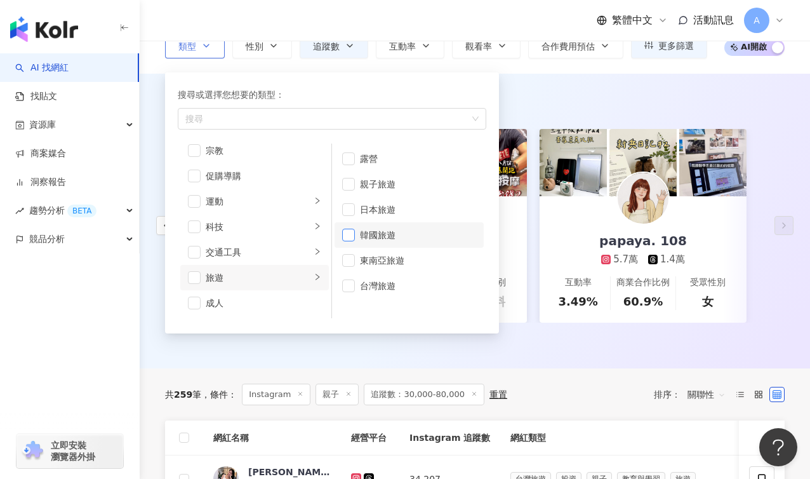
scroll to position [94, 0]
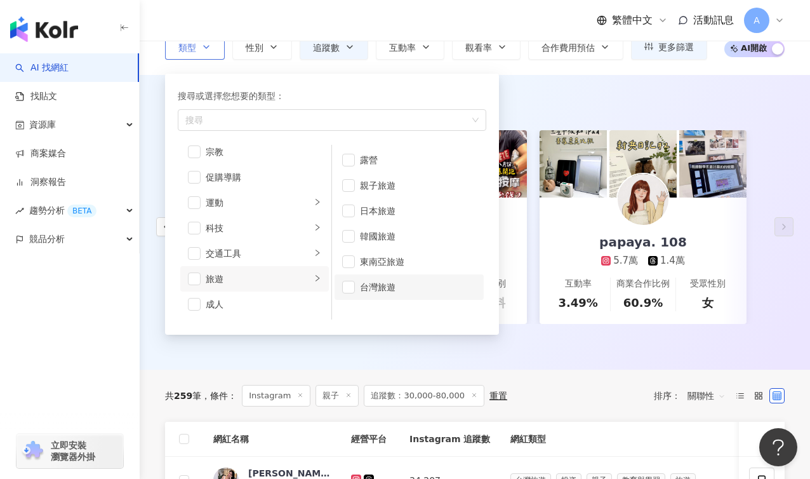
click at [355, 284] on li "台灣旅遊" at bounding box center [409, 286] width 149 height 25
click at [547, 83] on div "AI 推薦 ： 精選優質網紅 酪梨丹丹🥑 6.4萬 互動率 26.3% 商業合作比例 30% 受眾性別 女 枕 3.2萬 3.4萬 互動率 9.91% 商業合…" at bounding box center [475, 222] width 670 height 295
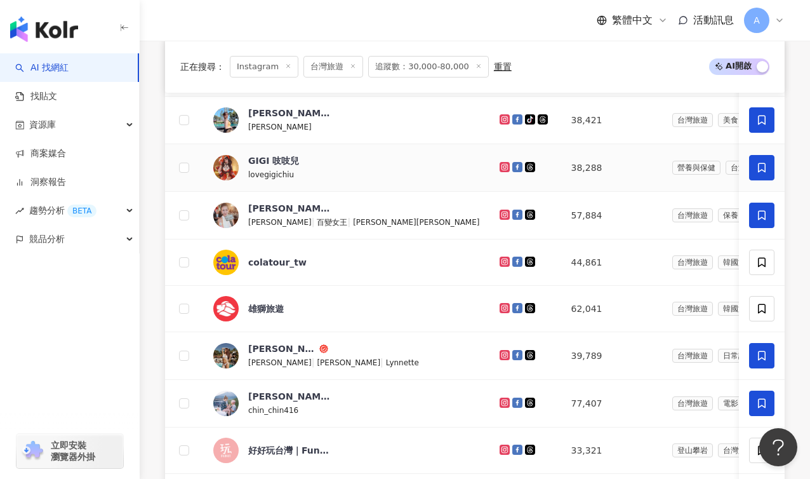
scroll to position [943, 0]
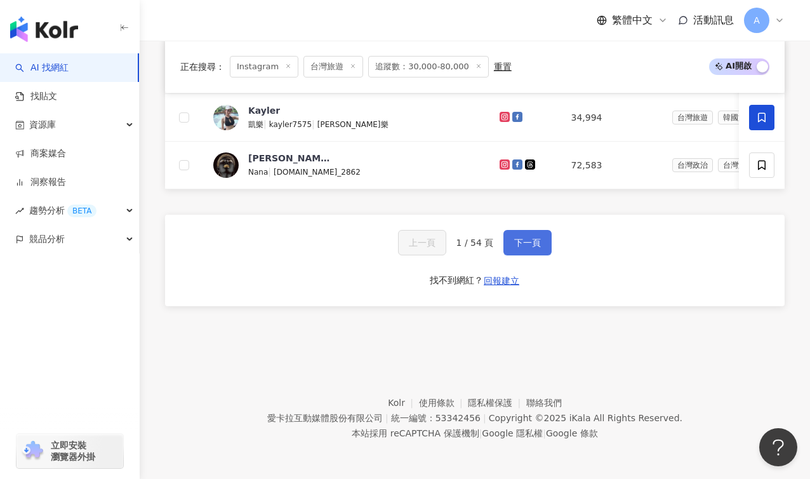
click at [525, 248] on span "下一頁" at bounding box center [527, 242] width 27 height 10
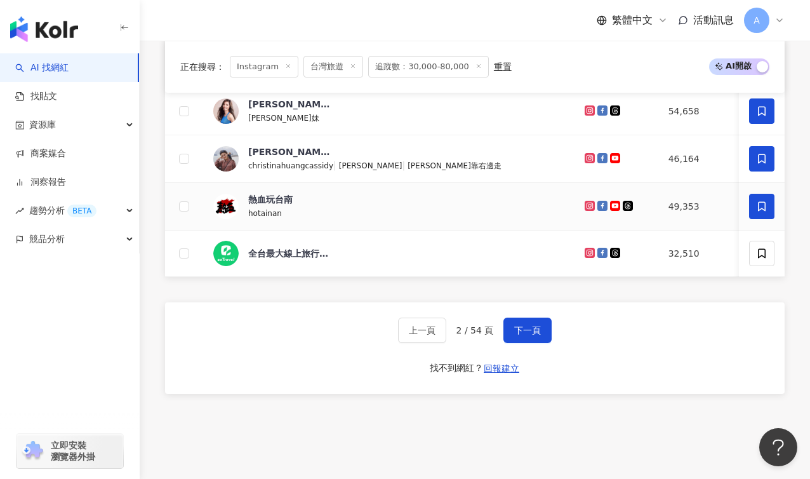
scroll to position [950, 0]
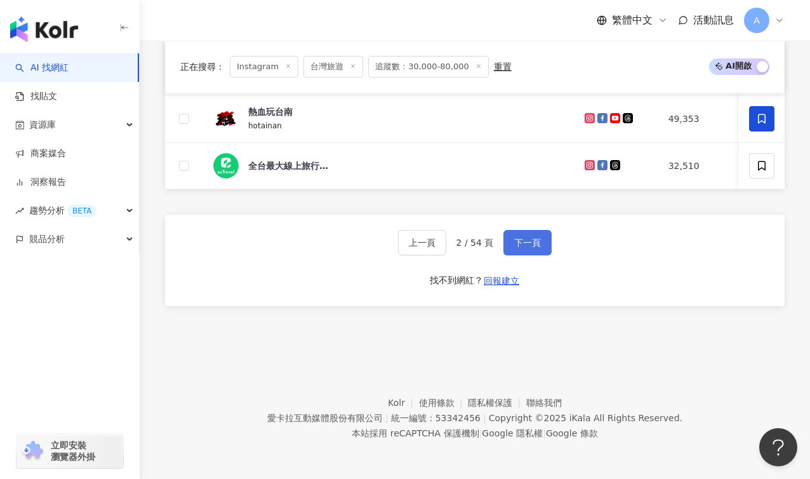
click at [521, 238] on span "下一頁" at bounding box center [527, 242] width 27 height 10
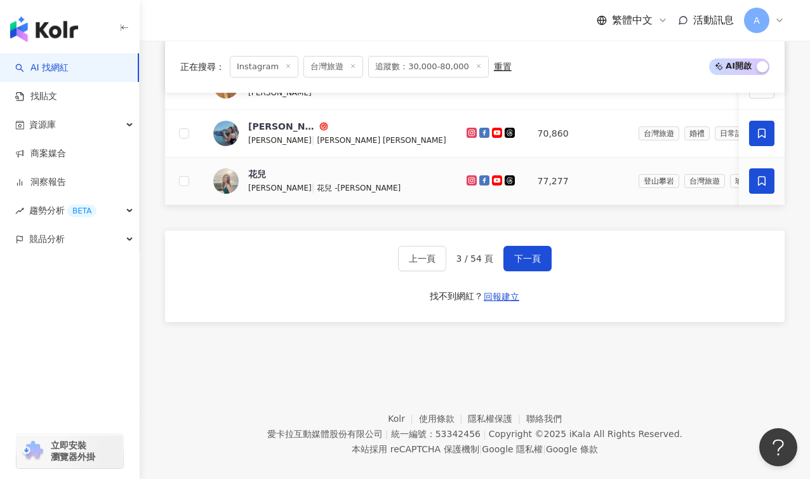
scroll to position [928, 0]
click at [468, 130] on icon at bounding box center [472, 134] width 8 height 8
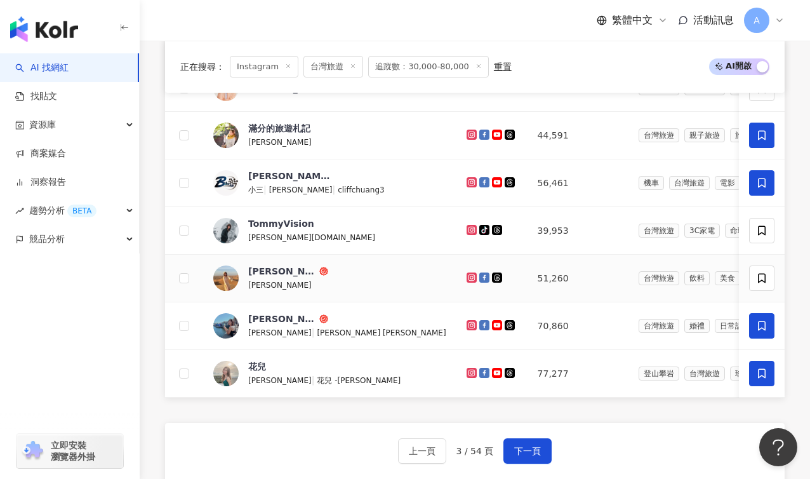
scroll to position [724, 0]
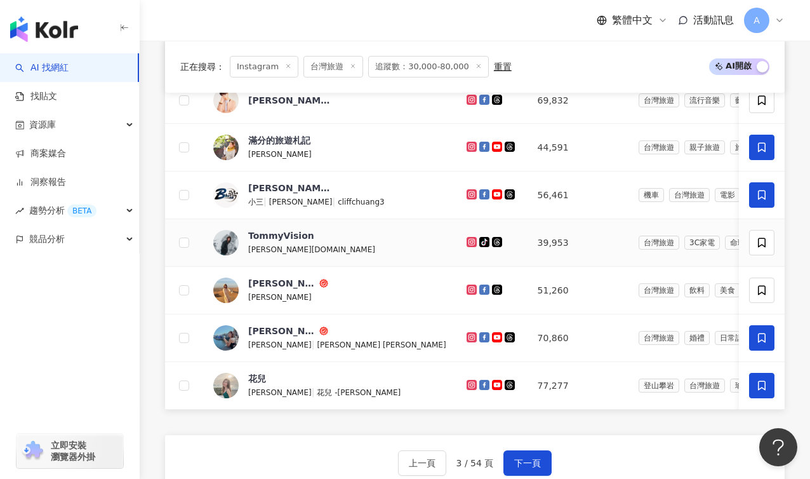
click at [468, 238] on icon at bounding box center [472, 242] width 8 height 8
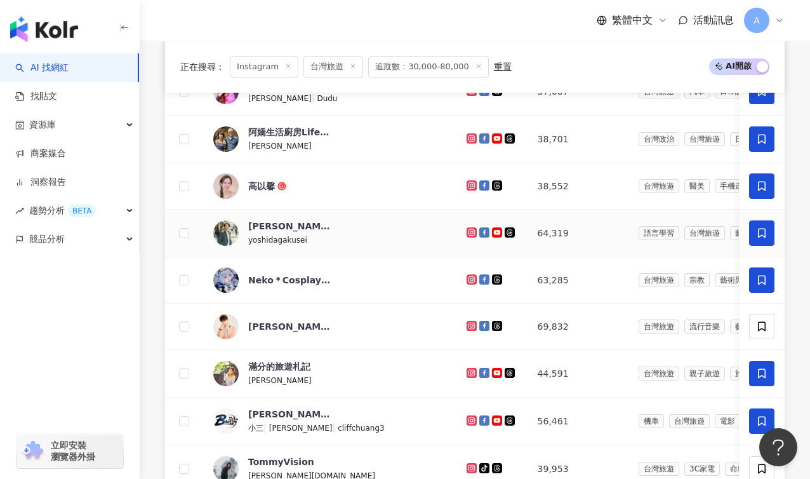
scroll to position [947, 0]
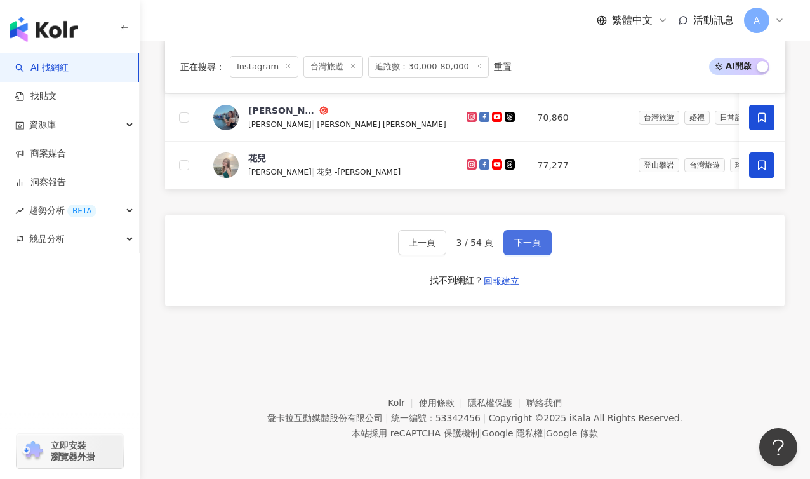
click at [507, 237] on button "下一頁" at bounding box center [527, 242] width 48 height 25
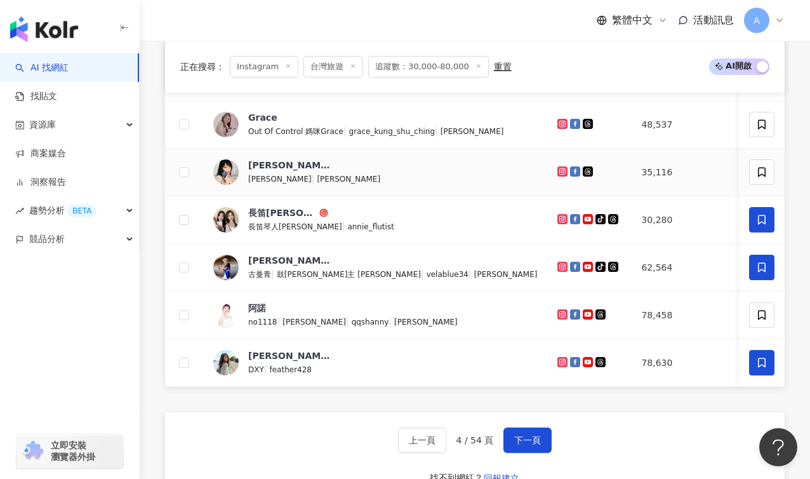
scroll to position [752, 0]
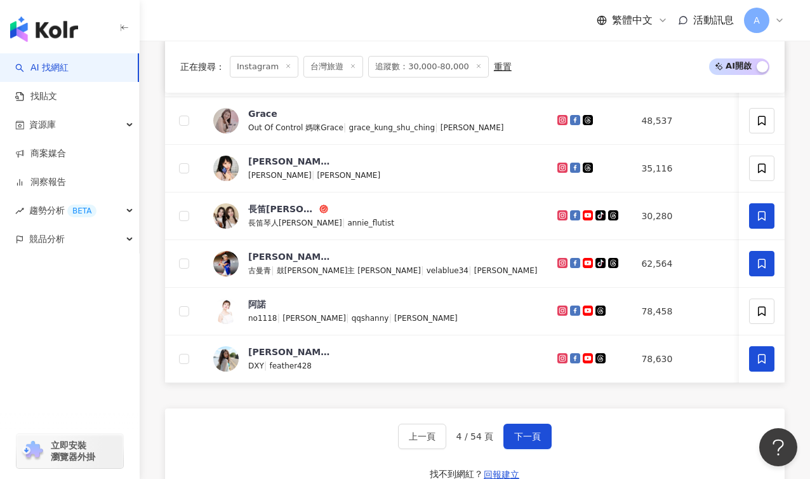
click at [538, 422] on div "上一頁 4 / 54 頁 下一頁 找不到網紅？ 回報建立" at bounding box center [475, 453] width 620 height 91
click at [536, 427] on button "下一頁" at bounding box center [527, 435] width 48 height 25
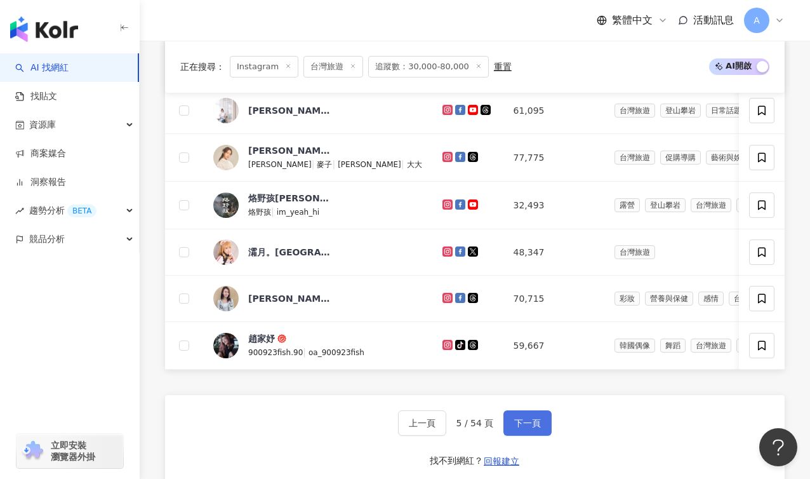
scroll to position [761, 0]
click at [524, 415] on button "下一頁" at bounding box center [527, 421] width 48 height 25
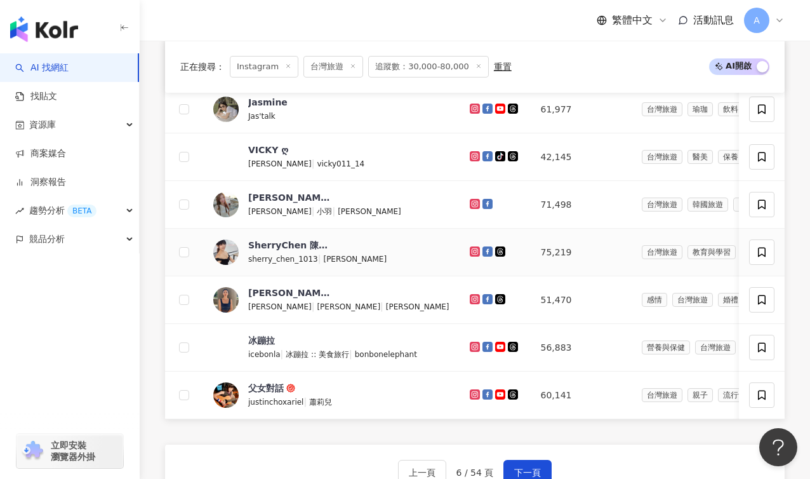
scroll to position [924, 0]
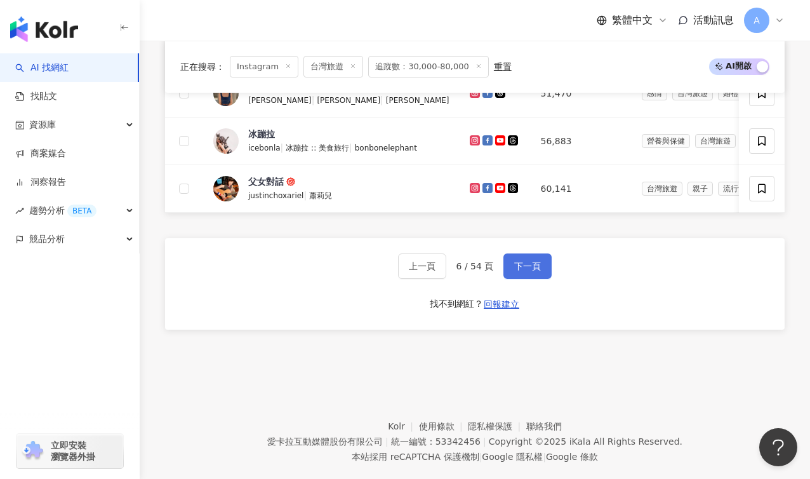
click at [533, 267] on span "下一頁" at bounding box center [527, 266] width 27 height 10
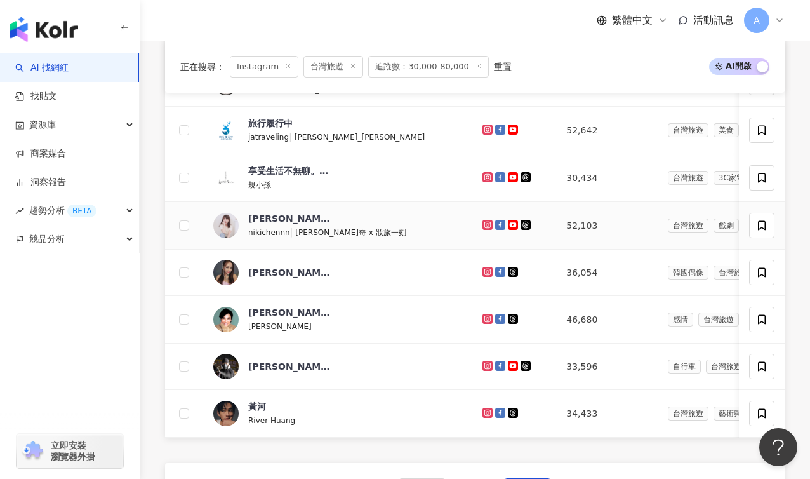
scroll to position [785, 0]
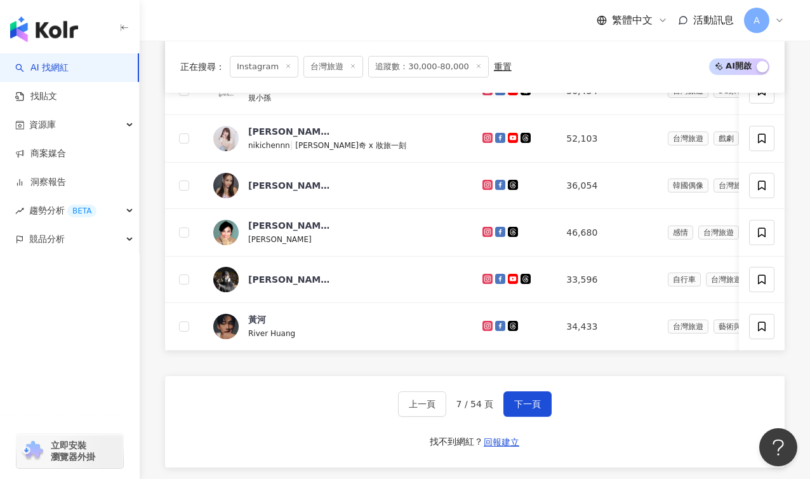
click at [500, 408] on div "上一頁 7 / 54 頁 下一頁" at bounding box center [475, 403] width 154 height 25
click at [512, 404] on button "下一頁" at bounding box center [527, 403] width 48 height 25
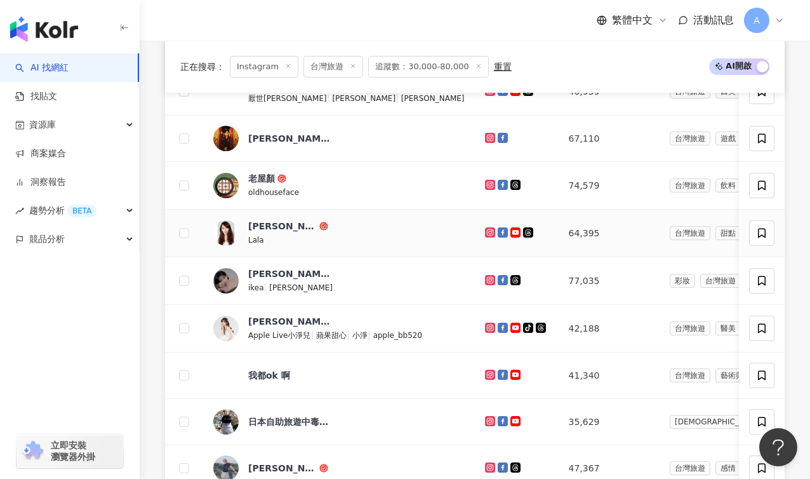
scroll to position [710, 0]
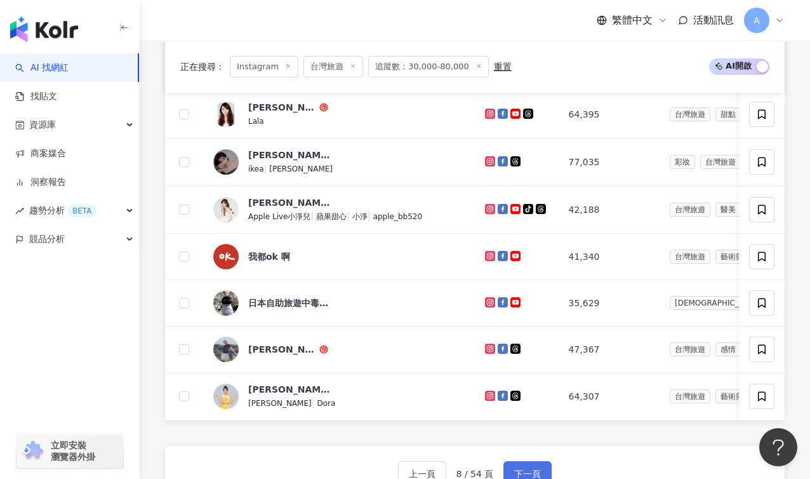
click at [526, 464] on button "下一頁" at bounding box center [527, 473] width 48 height 25
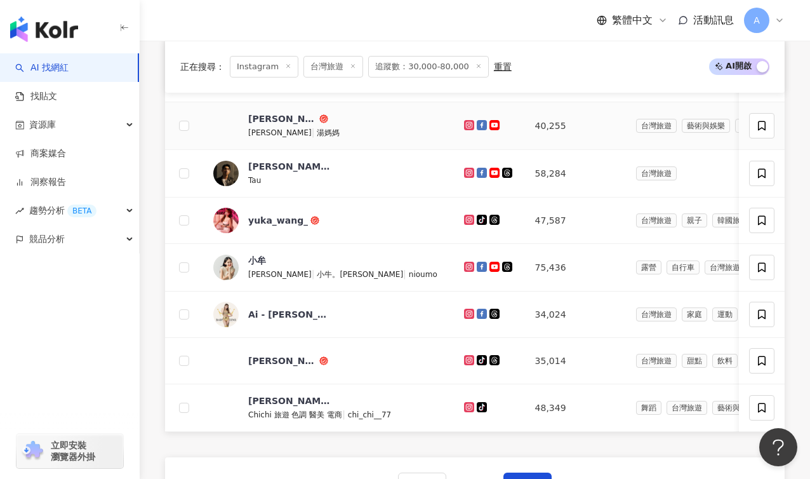
scroll to position [731, 0]
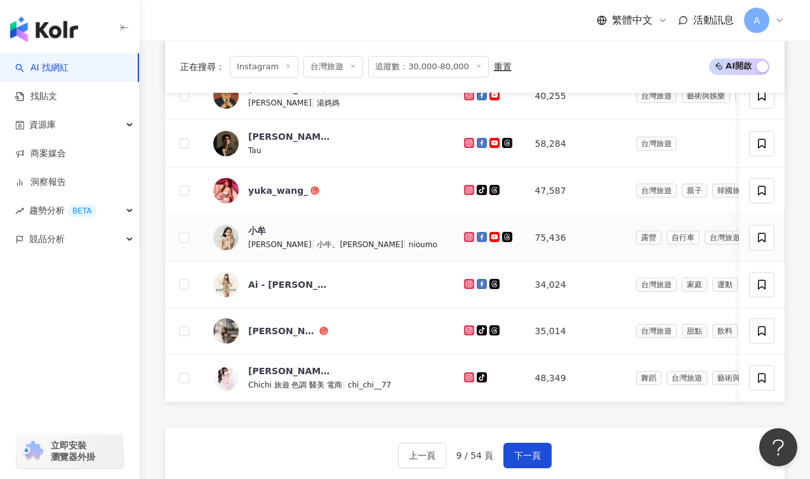
click at [466, 234] on icon at bounding box center [468, 236] width 5 height 5
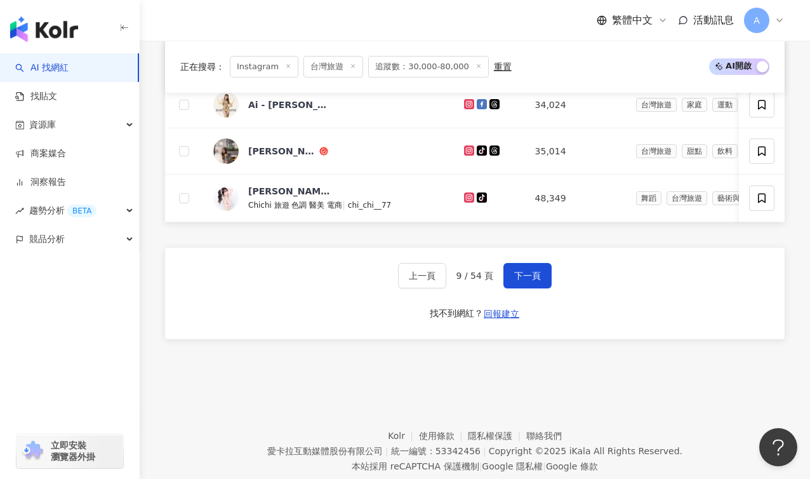
scroll to position [946, 0]
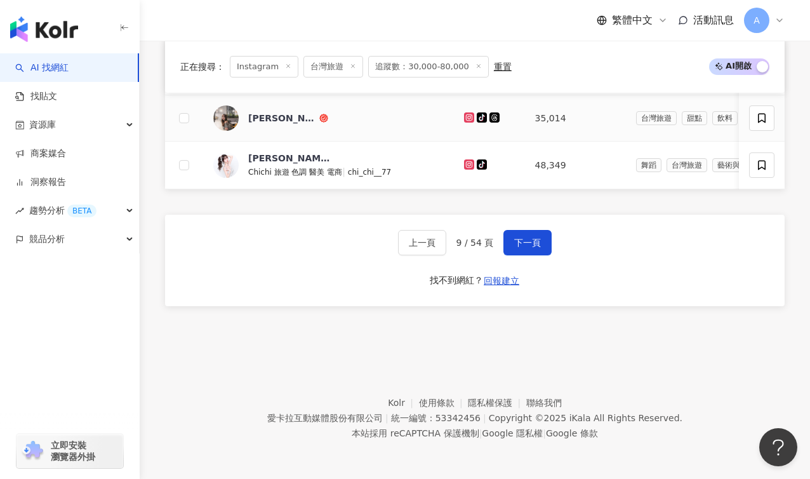
click at [466, 114] on icon at bounding box center [468, 116] width 5 height 5
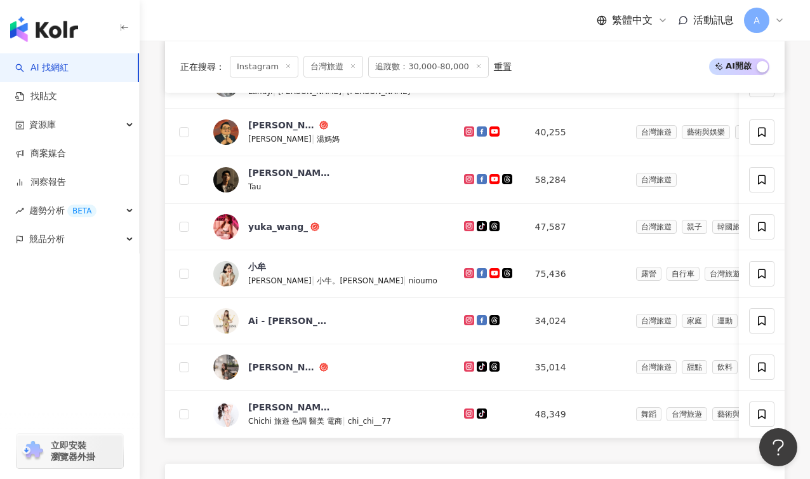
scroll to position [908, 0]
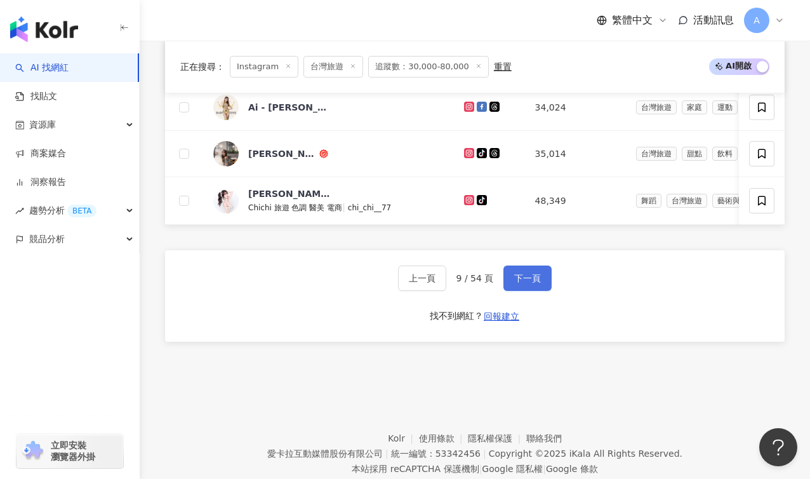
click at [541, 283] on button "下一頁" at bounding box center [527, 277] width 48 height 25
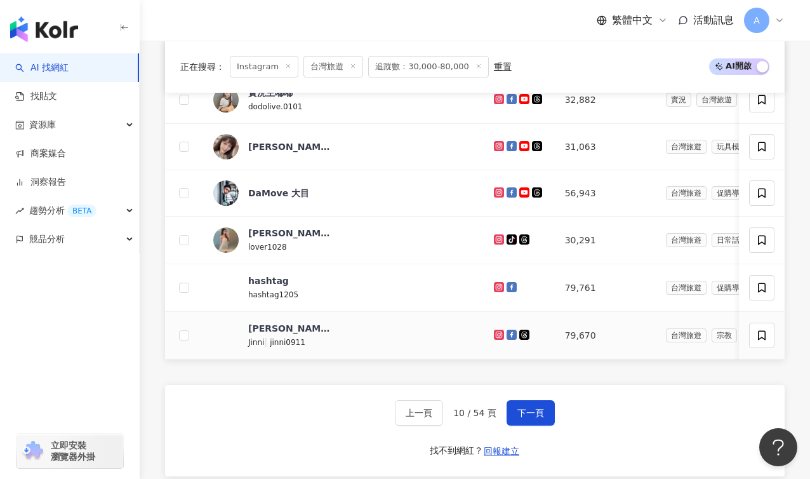
scroll to position [904, 0]
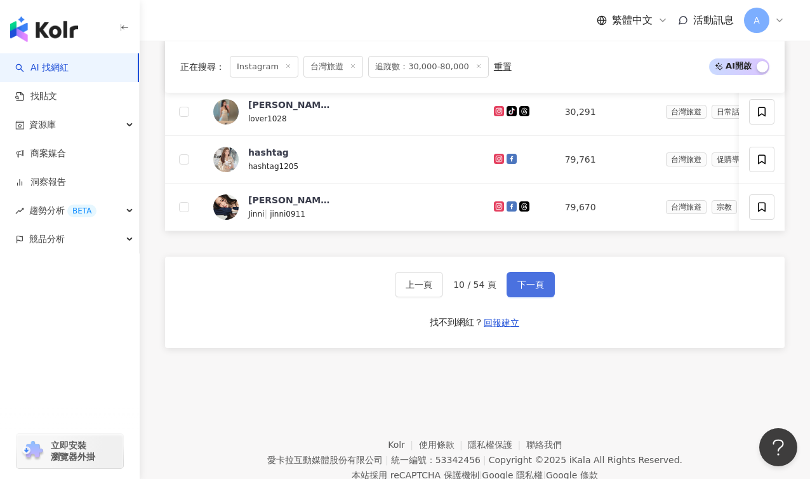
click at [541, 276] on button "下一頁" at bounding box center [531, 284] width 48 height 25
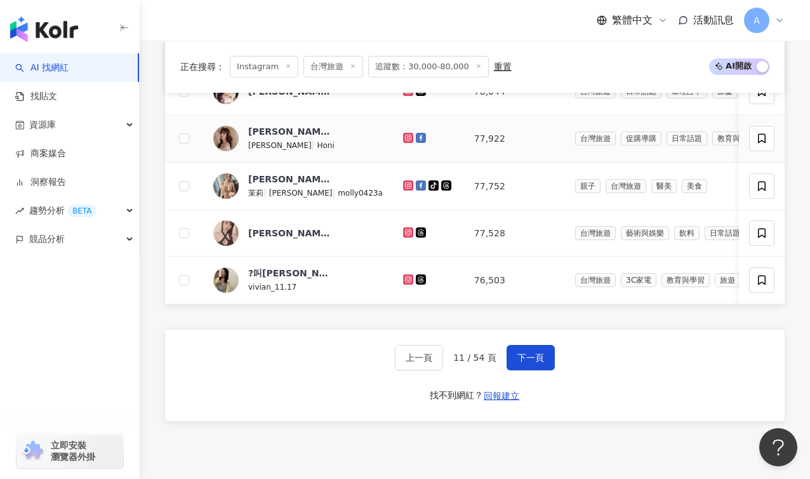
scroll to position [889, 0]
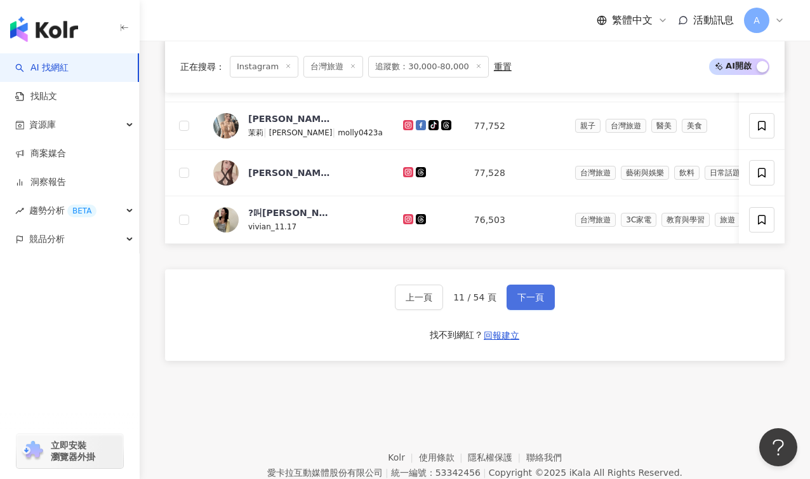
click at [524, 302] on span "下一頁" at bounding box center [530, 297] width 27 height 10
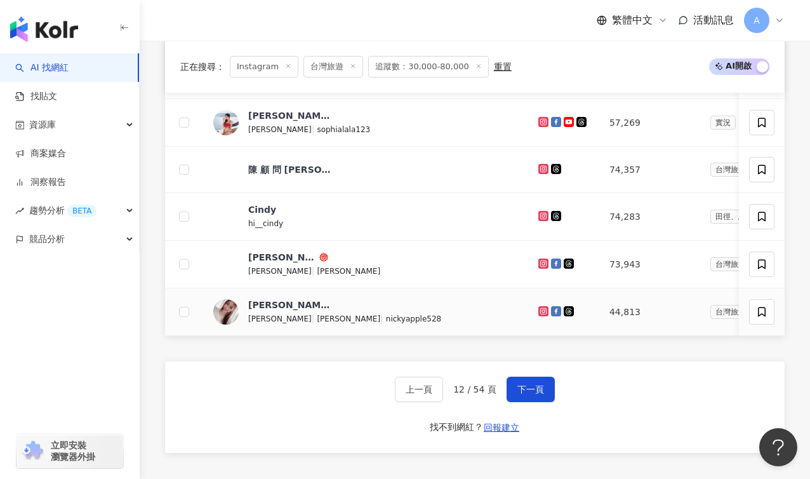
scroll to position [804, 0]
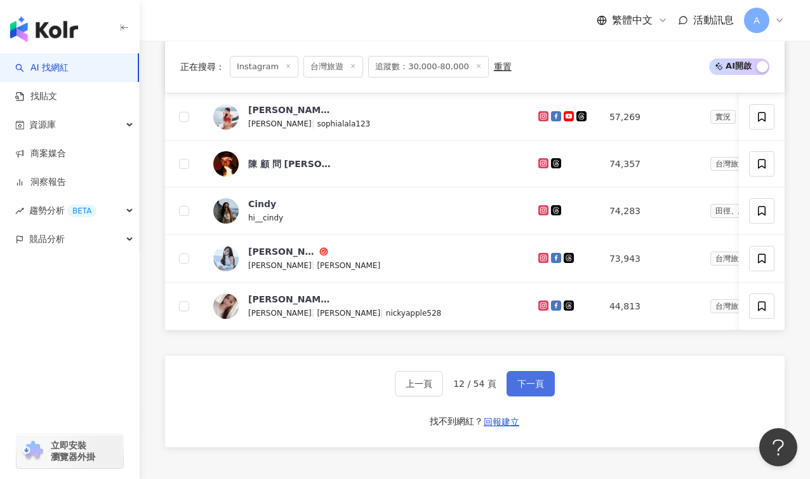
click at [536, 376] on button "下一頁" at bounding box center [531, 383] width 48 height 25
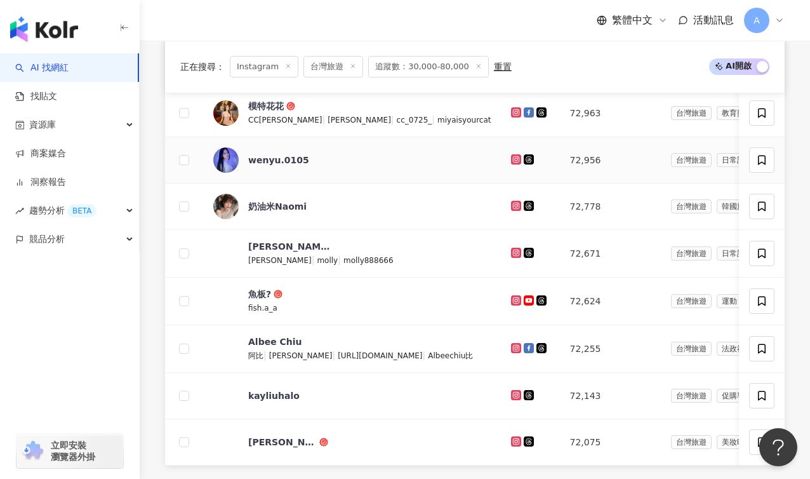
scroll to position [778, 0]
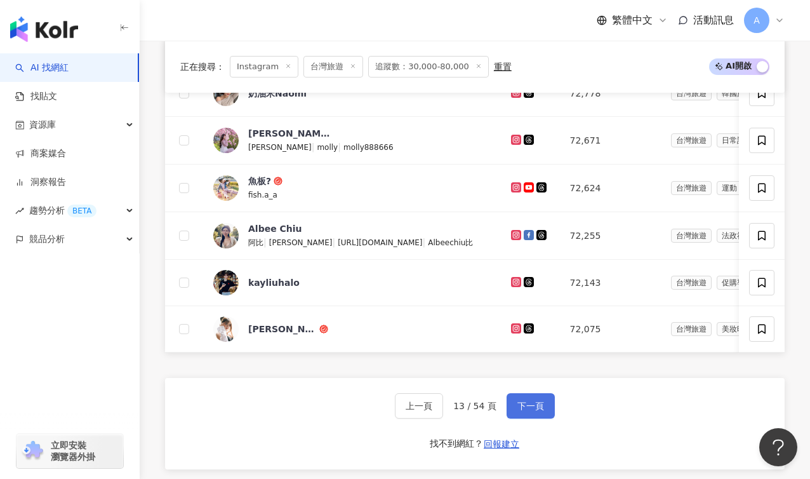
click at [538, 409] on span "下一頁" at bounding box center [530, 406] width 27 height 10
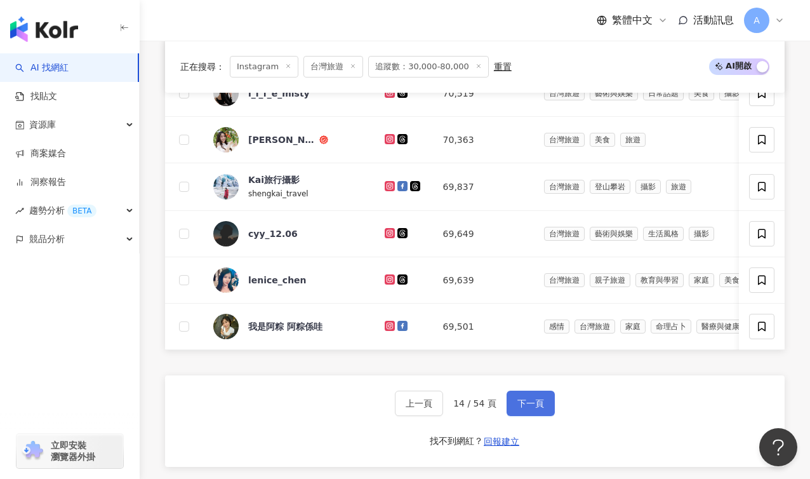
click at [509, 398] on button "下一頁" at bounding box center [531, 402] width 48 height 25
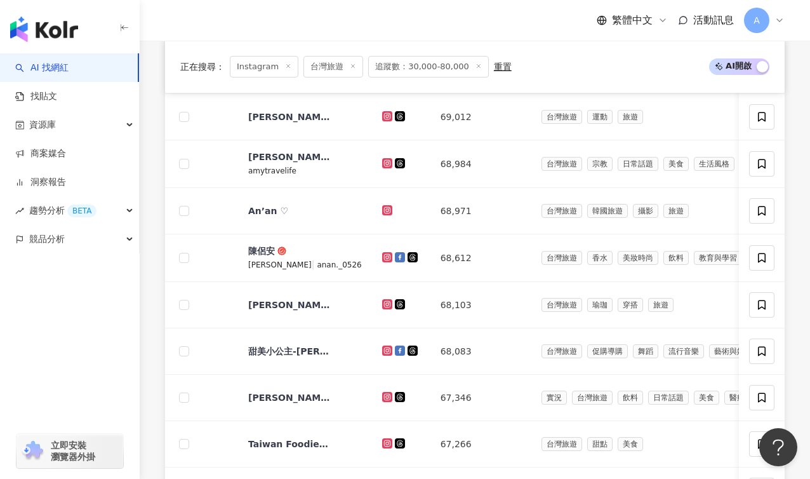
scroll to position [569, 0]
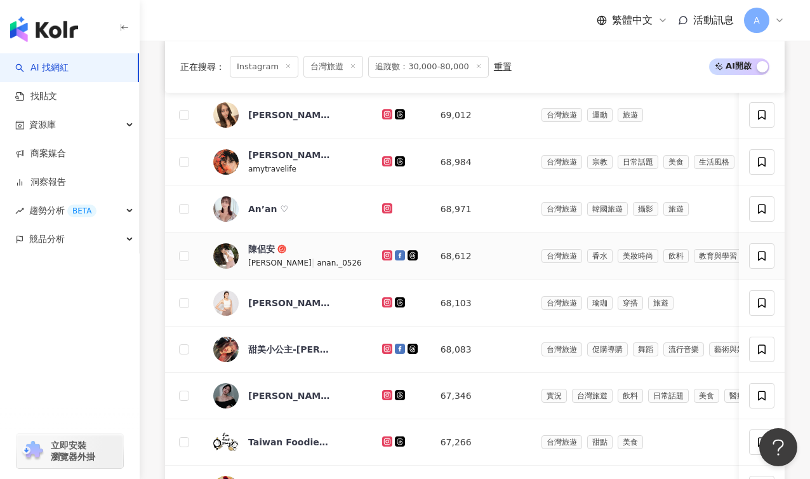
click at [382, 251] on icon at bounding box center [387, 255] width 10 height 10
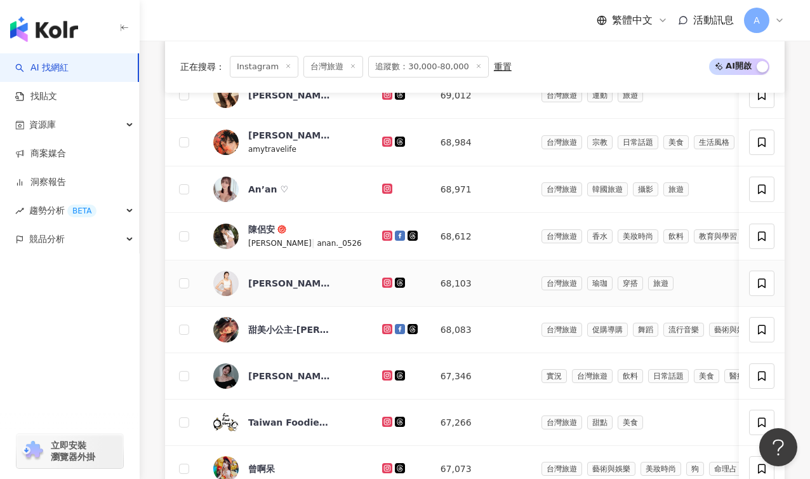
scroll to position [735, 0]
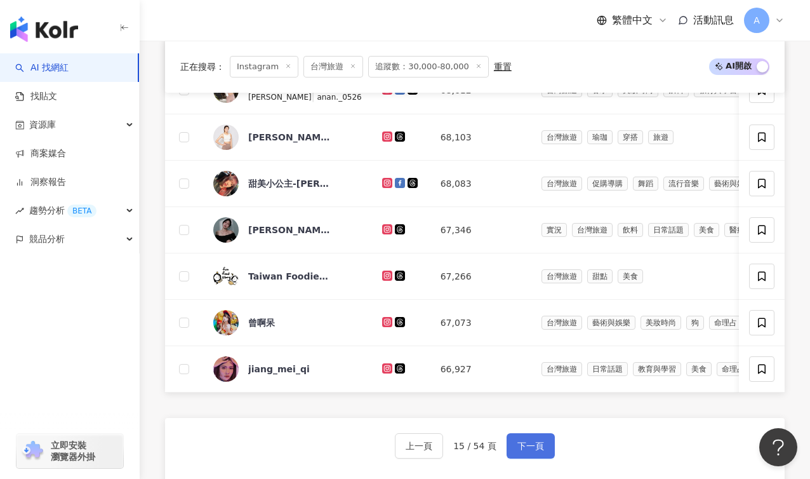
click at [541, 435] on button "下一頁" at bounding box center [531, 445] width 48 height 25
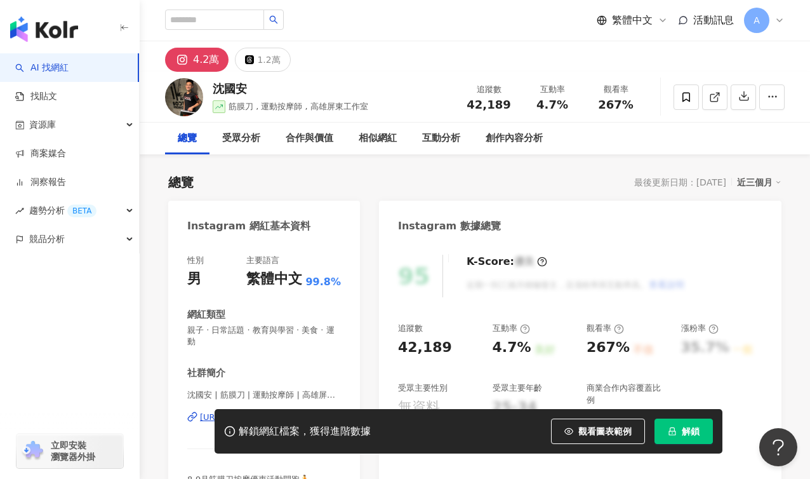
scroll to position [3, 0]
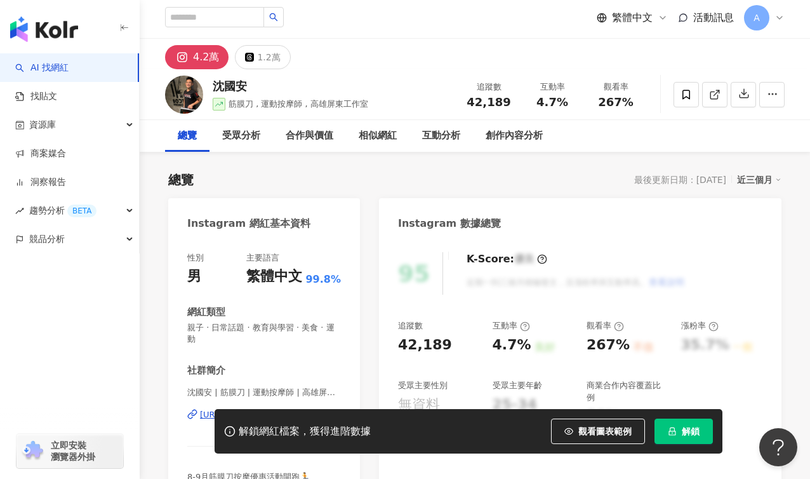
click at [201, 56] on div "4.2萬" at bounding box center [206, 57] width 26 height 18
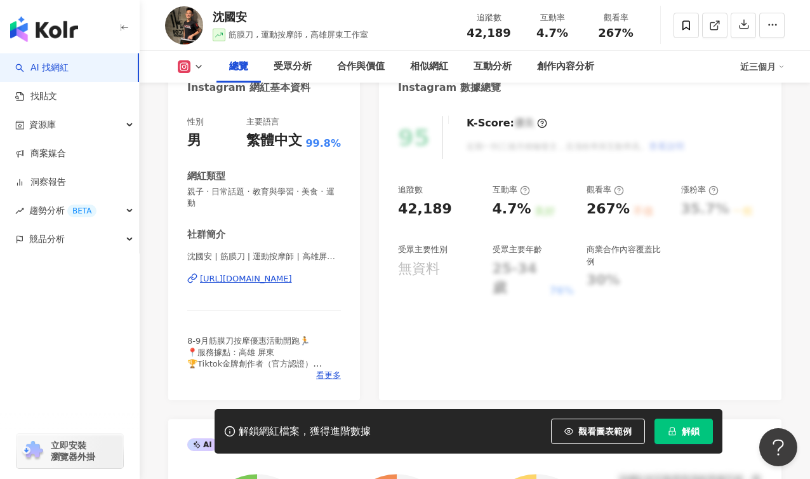
scroll to position [166, 0]
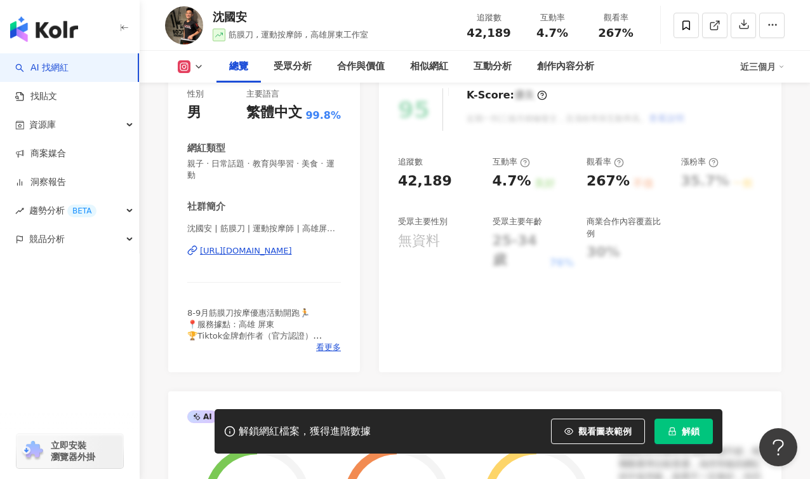
click at [291, 245] on div "https://www.instagram.com/sportmassage_anan/" at bounding box center [246, 250] width 92 height 11
